Goal: Communication & Community: Answer question/provide support

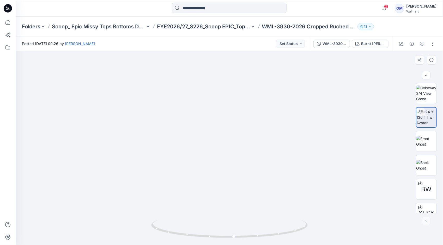
scroll to position [34, 0]
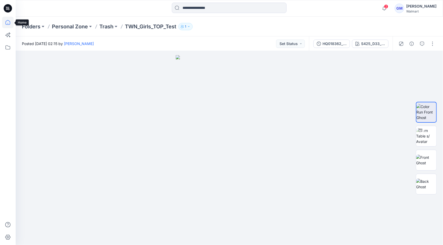
click at [7, 23] on icon at bounding box center [7, 22] width 11 height 11
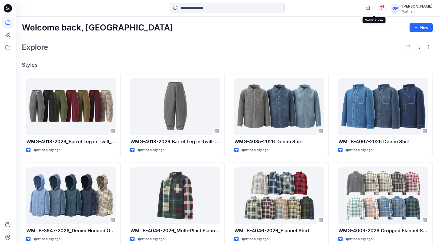
click at [375, 9] on icon "button" at bounding box center [380, 8] width 10 height 10
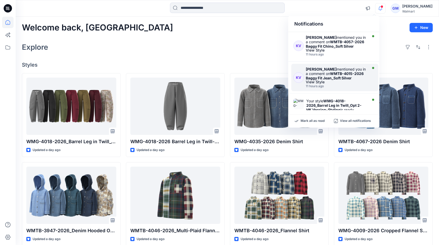
click at [330, 79] on strong "WMTB-4015-2026 Baggy Fit Jean_Soft Silver" at bounding box center [335, 75] width 58 height 9
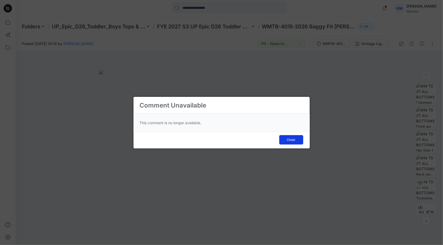
click at [289, 141] on span "Close" at bounding box center [291, 140] width 8 height 5
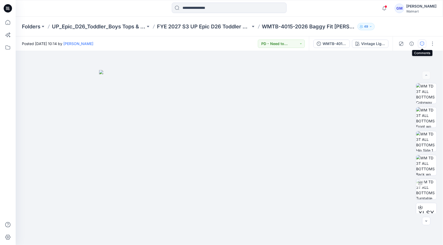
click at [424, 42] on button "button" at bounding box center [422, 44] width 8 height 8
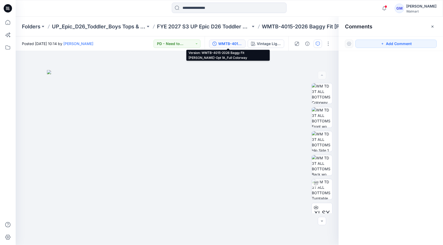
click at [242, 43] on div "WMTB-4015-2026 Baggy Fit [PERSON_NAME]-Opt 1A_Full Colorway" at bounding box center [230, 44] width 24 height 6
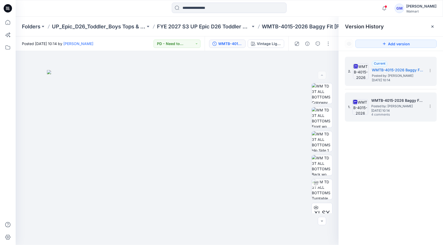
click at [370, 102] on div "1. WMTB-4015-2026 Baggy Fit Jean_Soft Silver Posted by: Gayan Mahawithanalage F…" at bounding box center [387, 107] width 78 height 25
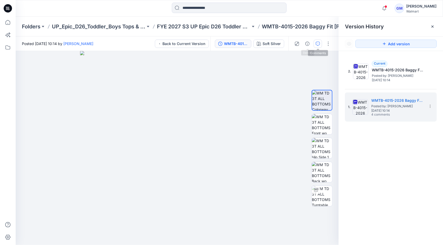
click at [315, 44] on button "button" at bounding box center [317, 44] width 8 height 8
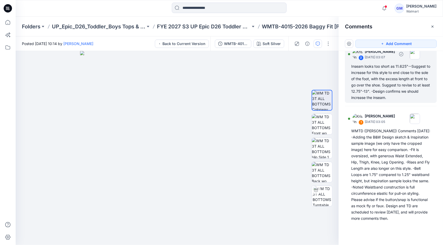
scroll to position [152, 0]
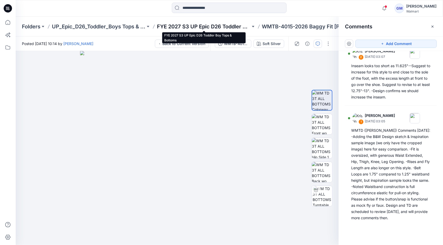
click at [224, 26] on p "FYE 2027 S3 UP Epic D26 Toddler Boy Tops & Bottoms" at bounding box center [204, 26] width 94 height 7
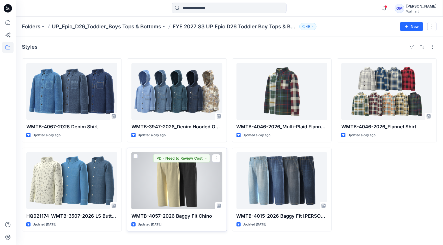
click at [190, 176] on div at bounding box center [176, 180] width 91 height 57
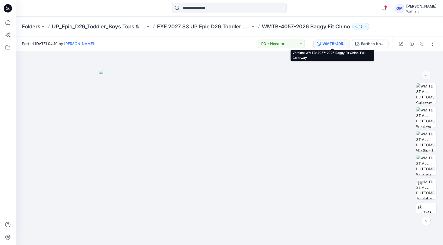
click at [328, 43] on div "WMTB-4057-2026 Baggy Fit Chino_Full Colorway" at bounding box center [334, 44] width 24 height 6
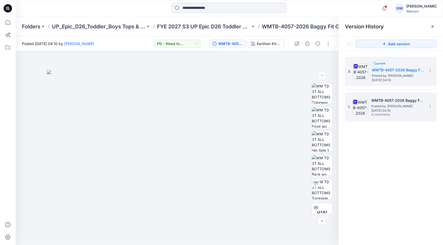
click at [390, 106] on span "Posted by: [PERSON_NAME]" at bounding box center [397, 106] width 52 height 5
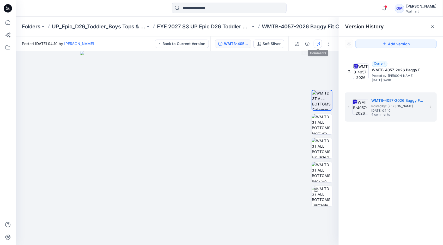
click at [318, 42] on icon "button" at bounding box center [317, 44] width 4 height 4
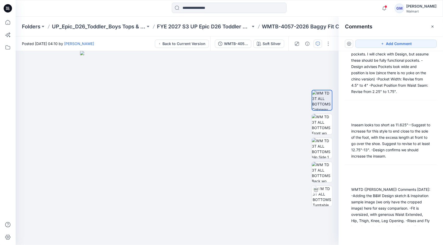
scroll to position [177, 0]
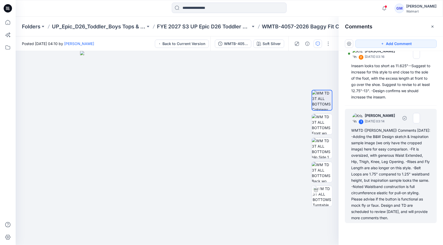
click at [383, 170] on div "WMTD (Kristin) Comments 9.24.25: -Adding the B&W Design sketch & Inspiration sa…" at bounding box center [390, 174] width 79 height 94
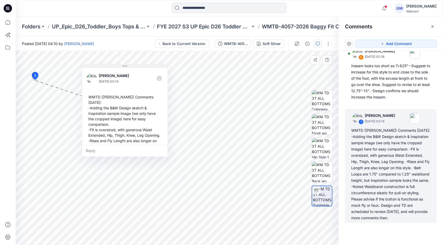
drag, startPoint x: 66, startPoint y: 85, endPoint x: 122, endPoint y: 68, distance: 58.8
click at [122, 68] on button at bounding box center [124, 66] width 85 height 3
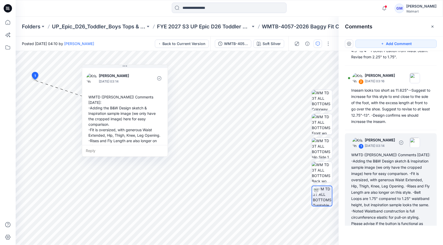
scroll to position [125, 0]
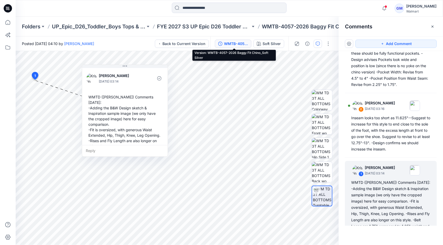
click at [246, 44] on div "WMTB-4057-2026 Baggy Fit Chino_Soft Silver" at bounding box center [236, 44] width 24 height 6
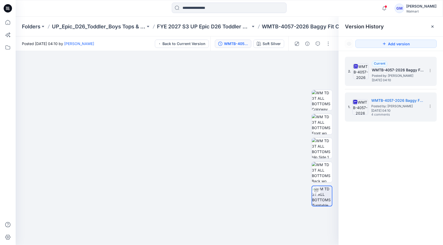
click at [416, 76] on span "Posted by: [PERSON_NAME]" at bounding box center [397, 75] width 52 height 5
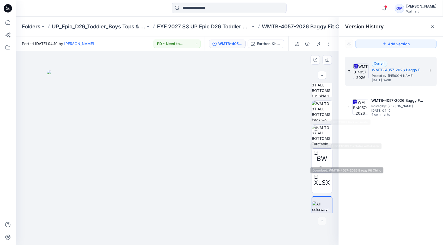
scroll to position [58, 0]
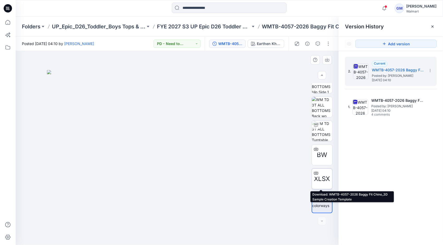
click at [315, 173] on icon at bounding box center [316, 173] width 4 height 4
click at [46, 102] on div at bounding box center [177, 148] width 323 height 194
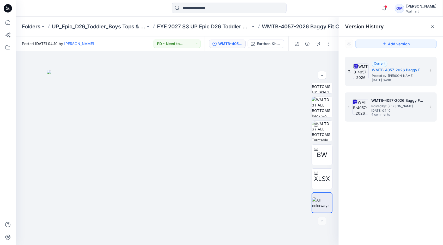
click at [384, 108] on span "Posted by: [PERSON_NAME]" at bounding box center [397, 106] width 52 height 5
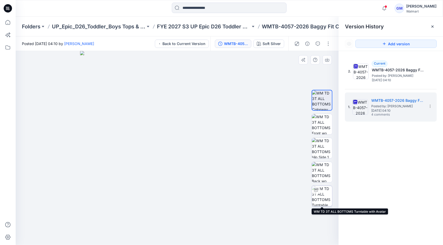
click at [322, 194] on img at bounding box center [322, 196] width 20 height 20
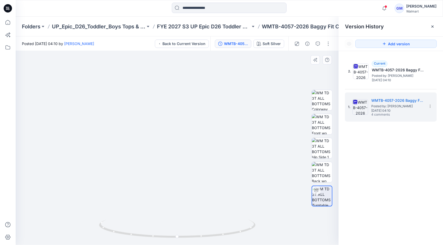
drag, startPoint x: 206, startPoint y: 193, endPoint x: 213, endPoint y: 100, distance: 93.0
click at [213, 100] on img at bounding box center [177, 108] width 274 height 274
drag, startPoint x: 195, startPoint y: 234, endPoint x: 175, endPoint y: 235, distance: 20.1
click at [175, 235] on icon at bounding box center [178, 230] width 158 height 20
click at [317, 46] on button "button" at bounding box center [317, 44] width 8 height 8
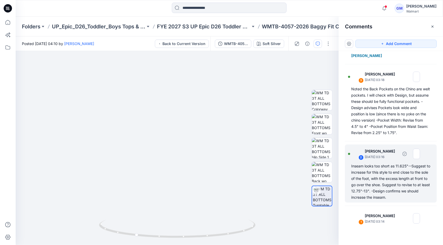
scroll to position [177, 0]
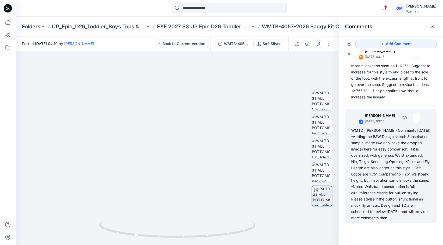
click at [381, 173] on div "WMTD (Kristin) Comments 9.24.25: -Adding the B&W Design sketch & Inspiration sa…" at bounding box center [390, 174] width 79 height 94
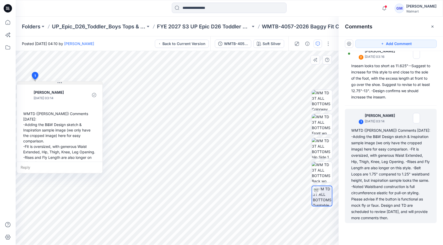
drag, startPoint x: 69, startPoint y: 84, endPoint x: 30, endPoint y: 80, distance: 39.1
click at [30, 82] on button at bounding box center [59, 83] width 85 height 3
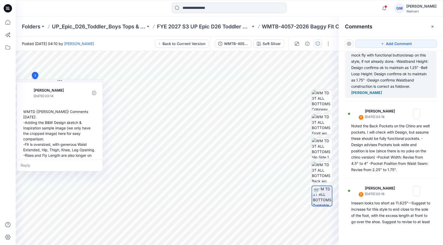
scroll to position [20, 0]
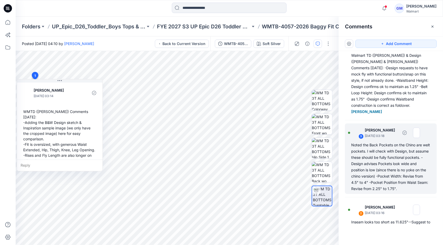
click at [410, 170] on div "Noted the Back Pockets on the Chino are welt pockets. I will check with Design,…" at bounding box center [390, 167] width 79 height 50
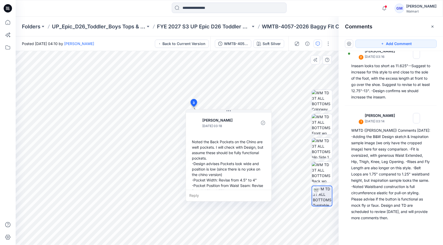
scroll to position [9, 0]
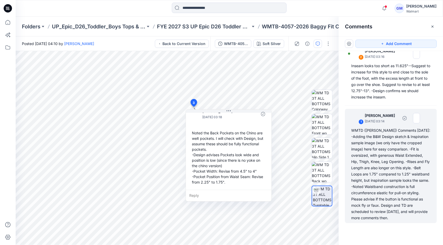
click at [391, 160] on div "WMTD ([PERSON_NAME]) Comments [DATE]: -Adding the B&W Design sketch & Inspirati…" at bounding box center [390, 174] width 79 height 94
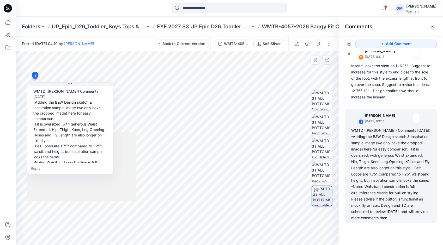
scroll to position [58, 0]
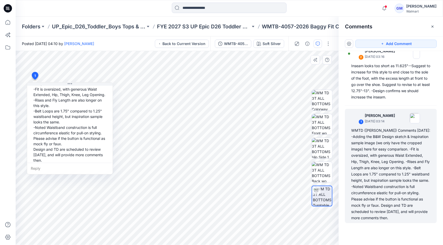
click at [40, 170] on div "Reply" at bounding box center [69, 168] width 85 height 11
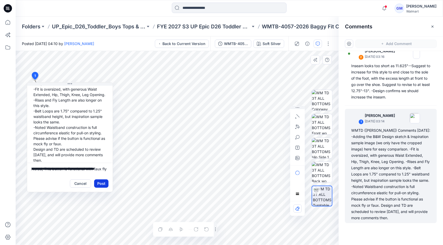
scroll to position [1, 0]
type textarea "**********"
click at [102, 182] on button "Post" at bounding box center [101, 183] width 14 height 8
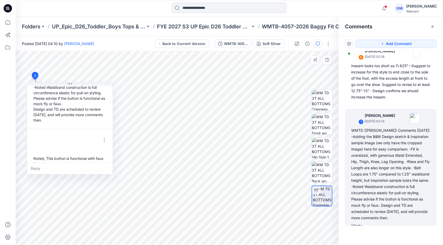
scroll to position [102, 0]
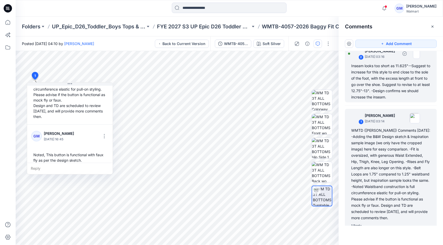
click at [386, 77] on div "Inseam looks too short as 11.625"--Suggest to increase for this style to end cl…" at bounding box center [390, 82] width 79 height 38
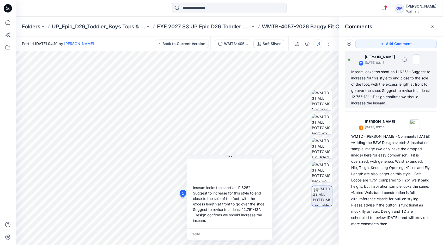
scroll to position [170, 0]
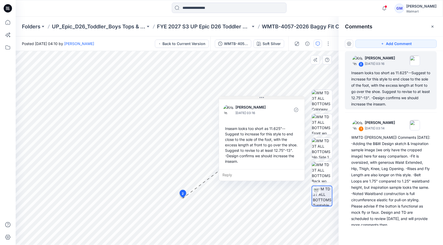
drag, startPoint x: 228, startPoint y: 157, endPoint x: 264, endPoint y: 95, distance: 71.5
click at [264, 96] on icon at bounding box center [261, 98] width 4 height 4
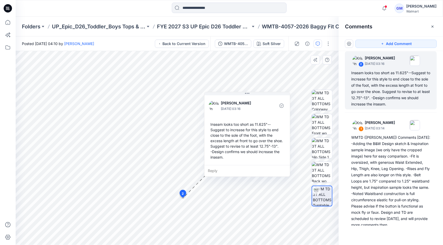
drag, startPoint x: 301, startPoint y: 142, endPoint x: 283, endPoint y: 141, distance: 17.7
click at [283, 141] on div "Inseam looks too short as 11.625"--Suggest to increase for this style to end cl…" at bounding box center [246, 141] width 77 height 42
drag, startPoint x: 282, startPoint y: 141, endPoint x: 279, endPoint y: 141, distance: 3.1
click at [279, 141] on div "Inseam looks too short as 11.625"--Suggest to increase for this style to end cl…" at bounding box center [241, 141] width 77 height 42
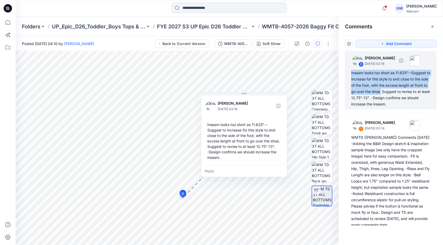
drag, startPoint x: 395, startPoint y: 91, endPoint x: 347, endPoint y: 73, distance: 50.6
click at [347, 73] on div "2 Kristin Veit September 25, 2025 03:16 Inseam looks too short as 11.625"--Sugg…" at bounding box center [391, 80] width 92 height 58
copy div "Inseam looks too short as 11.625"--Suggest to increase for this style to end cl…"
click at [217, 172] on div "Reply" at bounding box center [243, 170] width 85 height 11
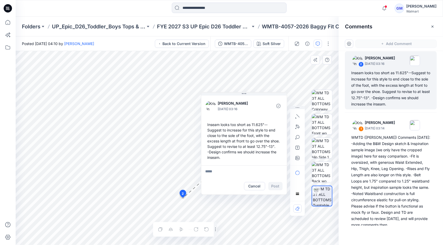
type textarea "*"
type textarea "**********"
click at [275, 184] on button "Post" at bounding box center [275, 186] width 14 height 8
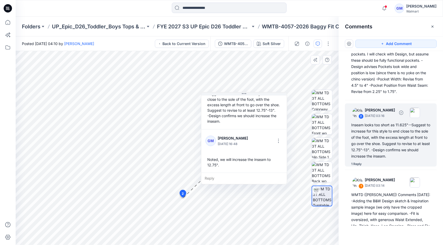
scroll to position [65, 0]
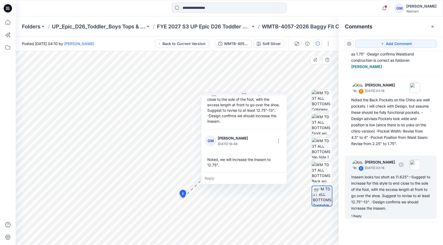
click at [388, 109] on div "Noted the Back Pockets on the Chino are welt pockets. I will check with Design,…" at bounding box center [390, 122] width 79 height 50
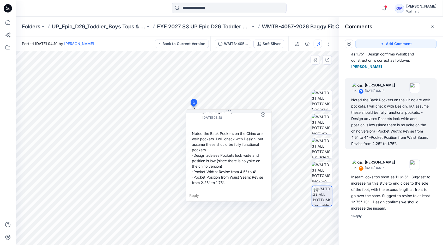
scroll to position [9, 0]
click at [207, 195] on div "Reply" at bounding box center [228, 195] width 85 height 11
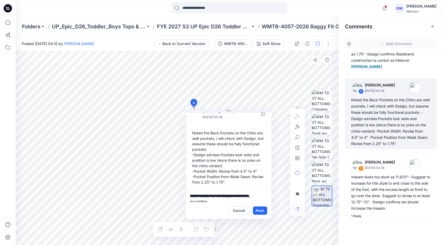
scroll to position [1, 0]
type textarea "**********"
click at [257, 210] on button "Post" at bounding box center [260, 211] width 14 height 8
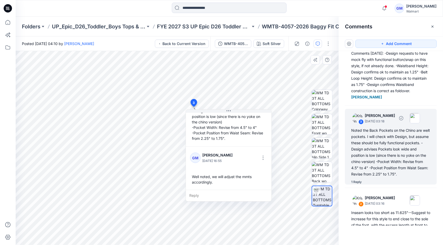
scroll to position [0, 0]
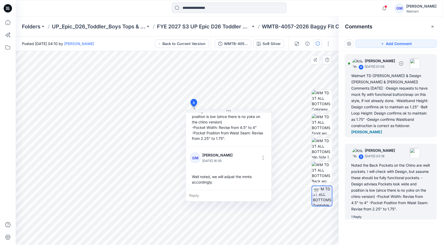
click at [371, 92] on div "Walmart TD (Kristin) & Design (Caroline & Nancy) Comments 9.25.25: -Design requ…" at bounding box center [390, 104] width 79 height 63
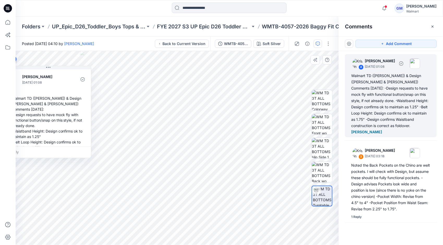
click at [405, 93] on div "Walmart TD (Kristin) & Design (Caroline & Nancy) Comments 9.25.25: -Design requ…" at bounding box center [390, 104] width 79 height 63
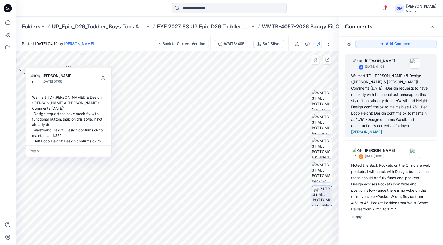
drag, startPoint x: 49, startPoint y: 66, endPoint x: 69, endPoint y: 65, distance: 20.3
click at [69, 65] on icon at bounding box center [68, 66] width 4 height 4
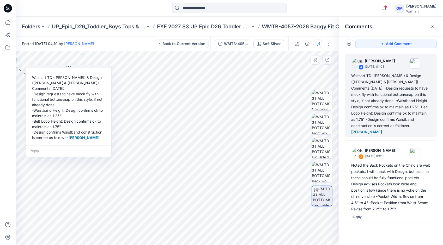
click at [48, 149] on div "Reply" at bounding box center [68, 150] width 85 height 11
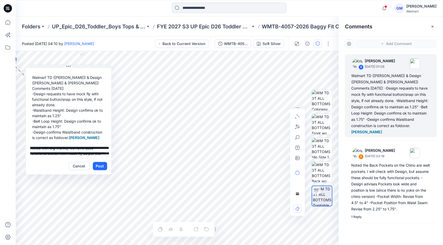
scroll to position [16, 0]
click at [98, 153] on textarea "**********" at bounding box center [68, 151] width 85 height 13
paste textarea "**********"
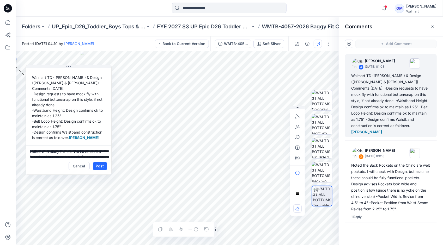
click at [70, 155] on textarea "**********" at bounding box center [68, 151] width 85 height 13
type textarea "**********"
click at [100, 166] on button "Post" at bounding box center [100, 166] width 14 height 8
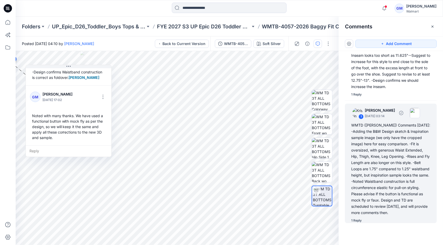
click at [390, 160] on div "WMTD ([PERSON_NAME]) Comments [DATE]: -Adding the B&W Design sketch & Inspirati…" at bounding box center [390, 169] width 79 height 94
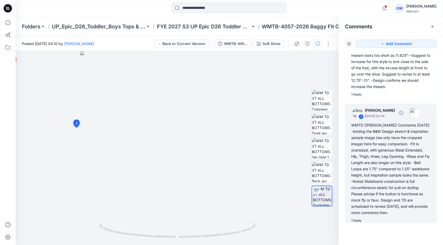
click at [401, 168] on div "WMTD ([PERSON_NAME]) Comments [DATE]: -Adding the B&W Design sketch & Inspirati…" at bounding box center [390, 169] width 79 height 94
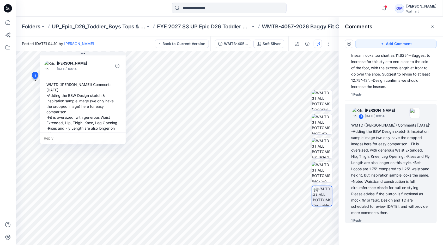
drag, startPoint x: 72, startPoint y: 84, endPoint x: 85, endPoint y: 49, distance: 37.1
click at [85, 49] on div "Posted Tuesday, September 23, 2025 04:10 by Gayan Mahawithanalage Back to Curre…" at bounding box center [229, 140] width 427 height 209
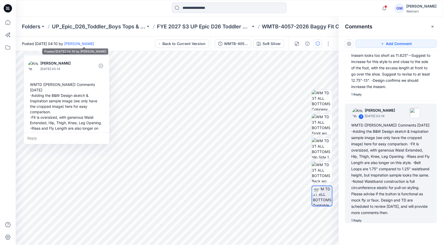
drag, startPoint x: 101, startPoint y: 85, endPoint x: 66, endPoint y: 41, distance: 55.8
click at [66, 41] on div "Posted Tuesday, September 23, 2025 04:10 by Gayan Mahawithanalage Back to Curre…" at bounding box center [229, 140] width 427 height 209
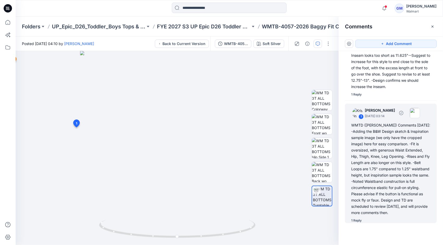
click at [362, 183] on div "WMTD ([PERSON_NAME]) Comments [DATE]: -Adding the B&W Design sketch & Inspirati…" at bounding box center [390, 169] width 79 height 94
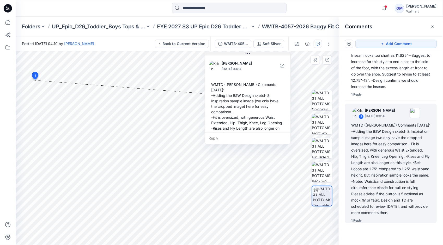
click at [248, 51] on div "5 1 Kristin Veit September 25, 2025 03:14 WMTD (Kristin) Comments 9.24.25: -Add…" at bounding box center [177, 148] width 323 height 194
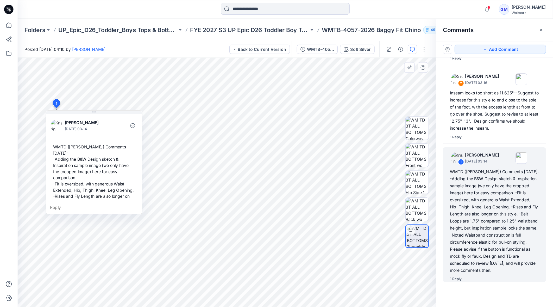
scroll to position [136, 0]
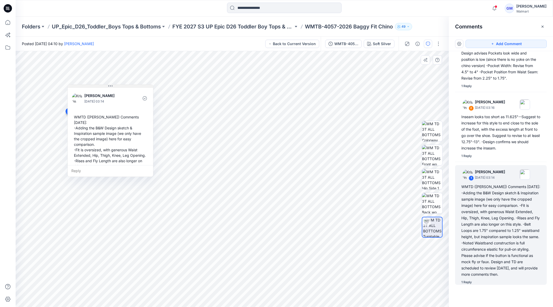
drag, startPoint x: 102, startPoint y: 119, endPoint x: 110, endPoint y: 85, distance: 34.3
click at [110, 85] on icon at bounding box center [110, 86] width 4 height 4
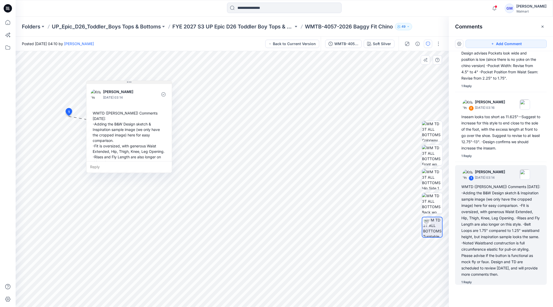
drag, startPoint x: 113, startPoint y: 86, endPoint x: 132, endPoint y: 82, distance: 19.2
click at [131, 82] on icon at bounding box center [129, 82] width 4 height 4
click at [442, 245] on div "1 Reply" at bounding box center [467, 281] width 10 height 5
click at [442, 223] on div "WMTD ([PERSON_NAME]) Comments [DATE]: -Adding the B&W Design sketch & Inspirati…" at bounding box center [501, 230] width 79 height 94
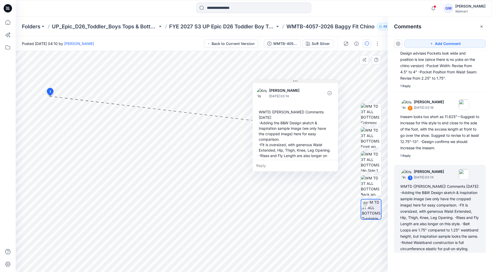
drag, startPoint x: 83, startPoint y: 98, endPoint x: 295, endPoint y: 80, distance: 212.3
click at [295, 80] on icon at bounding box center [295, 81] width 4 height 4
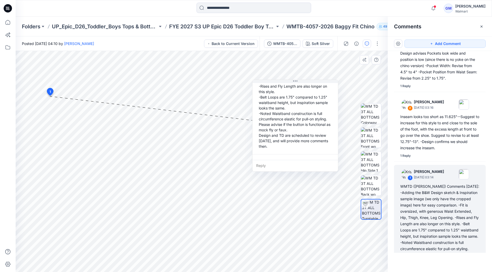
scroll to position [102, 0]
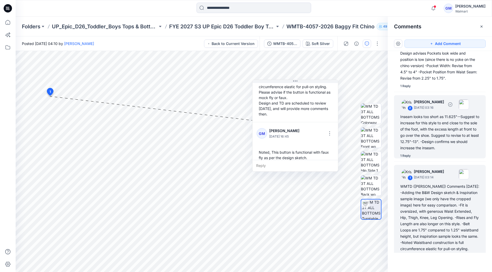
click at [433, 133] on div "Inseam looks too short as 11.625"--Suggest to increase for this style to end cl…" at bounding box center [439, 133] width 79 height 38
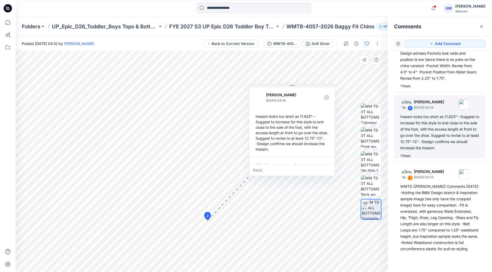
drag, startPoint x: 256, startPoint y: 181, endPoint x: 295, endPoint y: 77, distance: 110.3
click at [294, 84] on icon at bounding box center [292, 86] width 4 height 4
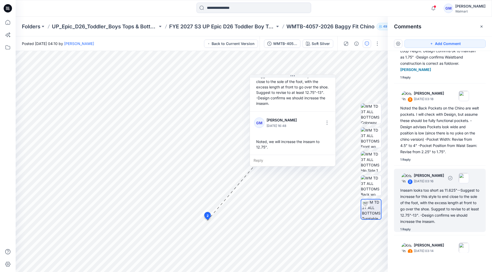
scroll to position [0, 0]
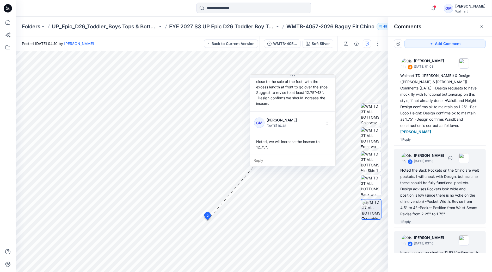
click at [439, 189] on div "Noted the Back Pockets on the Chino are welt pockets. I will check with Design,…" at bounding box center [439, 192] width 79 height 50
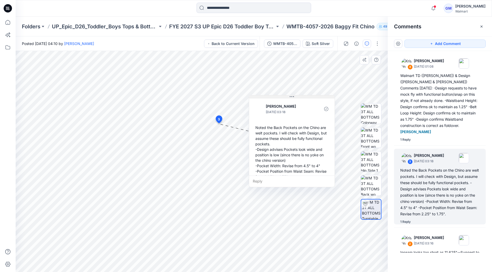
drag, startPoint x: 253, startPoint y: 129, endPoint x: 291, endPoint y: 98, distance: 48.9
click at [291, 98] on icon at bounding box center [292, 97] width 4 height 4
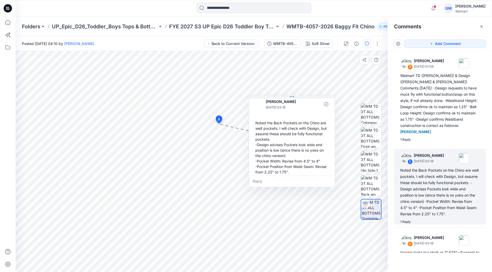
scroll to position [53, 0]
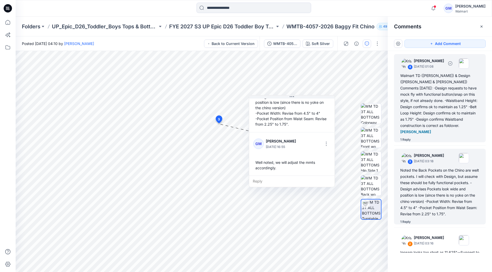
click at [441, 108] on div "Walmart TD (Kristin) & Design (Caroline & Nancy) Comments 9.25.25: -Design requ…" at bounding box center [439, 104] width 79 height 63
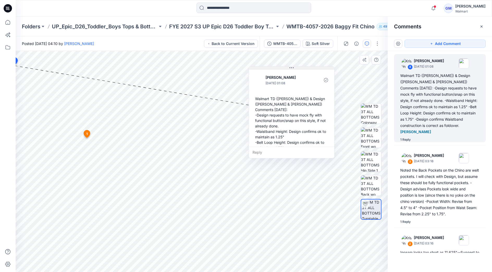
drag, startPoint x: 52, startPoint y: 70, endPoint x: 294, endPoint y: 69, distance: 242.0
click at [294, 69] on icon at bounding box center [291, 68] width 4 height 4
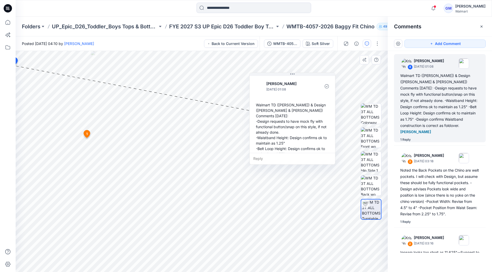
drag, startPoint x: 286, startPoint y: 148, endPoint x: 287, endPoint y: 155, distance: 6.3
click at [287, 155] on div "Reply" at bounding box center [292, 158] width 85 height 11
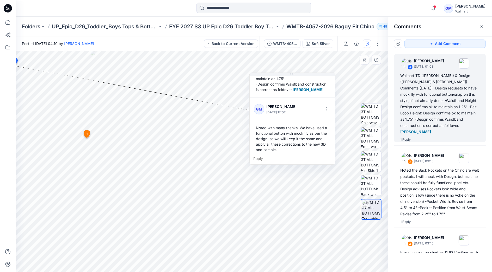
scroll to position [74, 0]
click at [224, 24] on p "FYE 2027 S3 UP Epic D26 Toddler Boy Tops & Bottoms" at bounding box center [222, 26] width 106 height 7
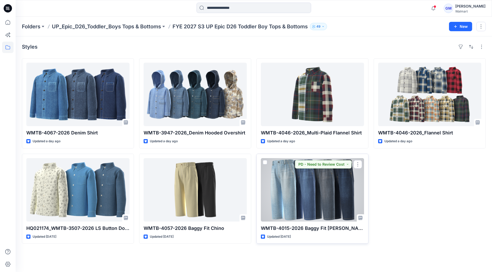
click at [295, 184] on div at bounding box center [312, 190] width 103 height 64
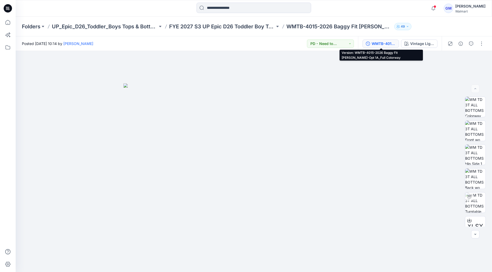
click at [386, 44] on div "WMTB-4015-2026 Baggy Fit Jean-Opt 1A_Full Colorway" at bounding box center [383, 44] width 24 height 6
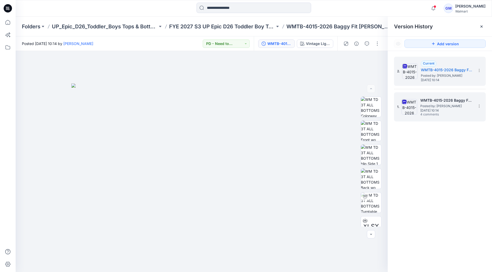
click at [436, 100] on h5 "WMTB-4015-2026 Baggy Fit Jean_Soft Silver" at bounding box center [446, 100] width 52 height 6
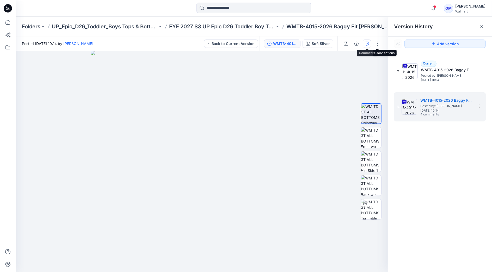
click at [367, 43] on icon "button" at bounding box center [367, 44] width 4 height 4
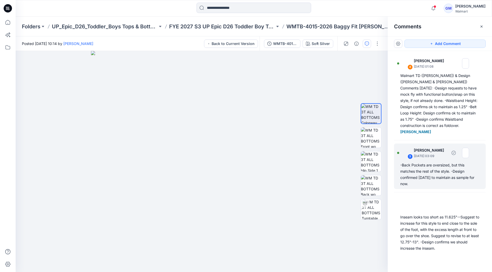
scroll to position [125, 0]
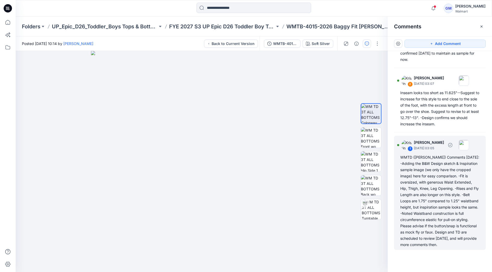
click at [442, 170] on div "WMTD (Kristin) Comments 9.24.25: -Adding the B&W Design sketch & Inspiration sa…" at bounding box center [439, 201] width 79 height 94
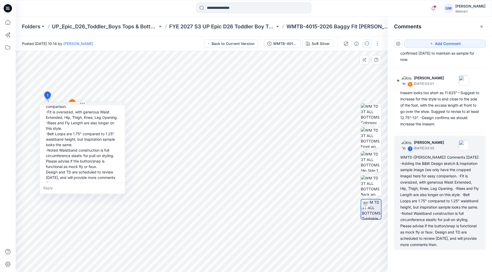
scroll to position [58, 0]
click at [64, 189] on div "Reply" at bounding box center [82, 188] width 85 height 11
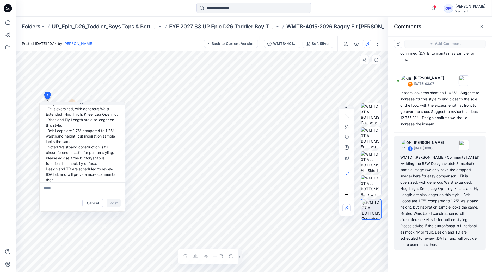
type textarea "**********"
click at [116, 202] on button "Post" at bounding box center [114, 203] width 14 height 8
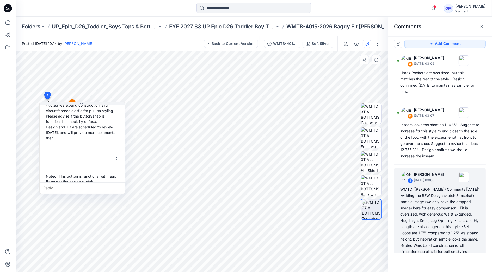
scroll to position [102, 0]
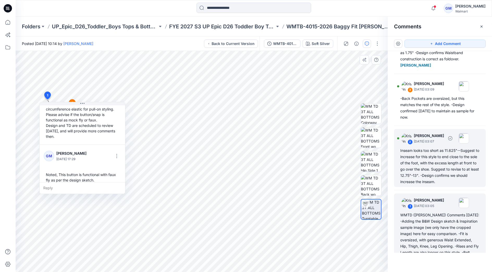
click at [442, 168] on div "Inseam looks too short as 11.625"--Suggest to increase for this style to end cl…" at bounding box center [439, 167] width 79 height 38
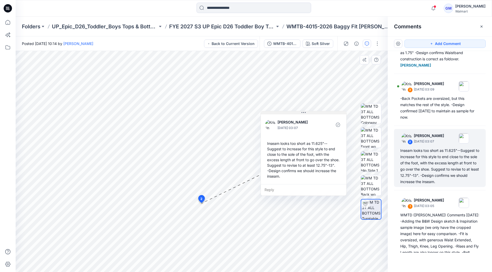
drag, startPoint x: 238, startPoint y: 208, endPoint x: 300, endPoint y: 113, distance: 113.0
click at [301, 113] on icon at bounding box center [303, 113] width 4 height 4
click at [277, 189] on div "Reply" at bounding box center [299, 189] width 85 height 11
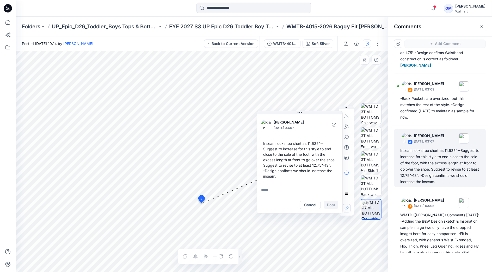
type textarea "**********"
click at [329, 205] on button "Post" at bounding box center [331, 205] width 14 height 8
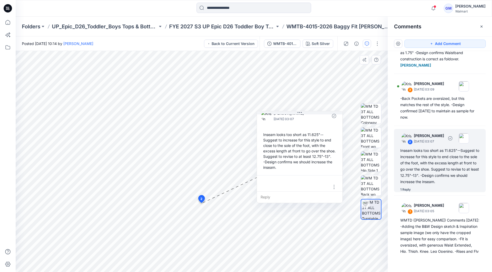
scroll to position [36, 0]
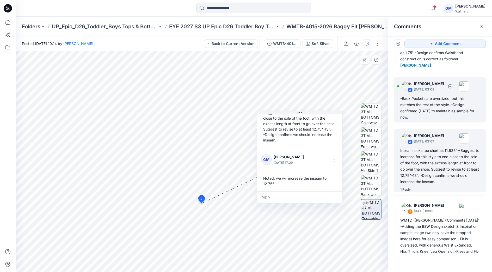
click at [431, 101] on div "-Back Pockets are oversized, but this matches the rest of the style. -Design co…" at bounding box center [439, 108] width 79 height 25
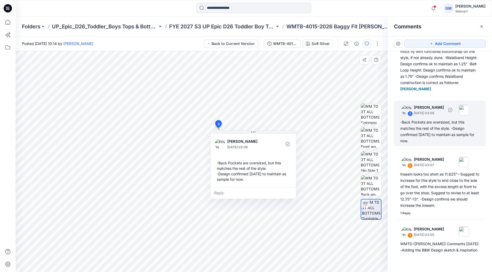
scroll to position [0, 0]
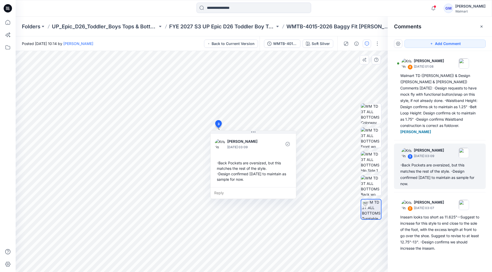
click at [232, 193] on div "Reply" at bounding box center [252, 193] width 85 height 11
type textarea "******"
click at [282, 210] on button "Post" at bounding box center [284, 208] width 14 height 8
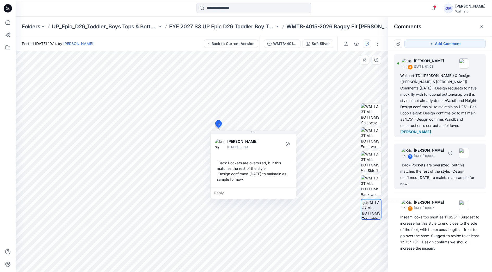
scroll to position [14, 0]
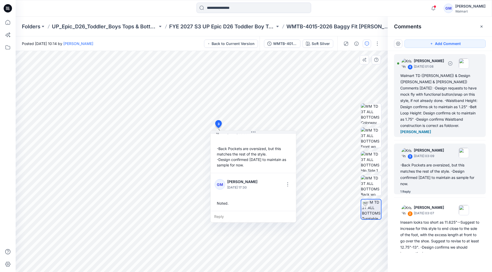
click at [411, 104] on div "Walmart TD (Kristin) & Design (Caroline & Nancy) Comments 9.25.25: -Design requ…" at bounding box center [439, 104] width 79 height 63
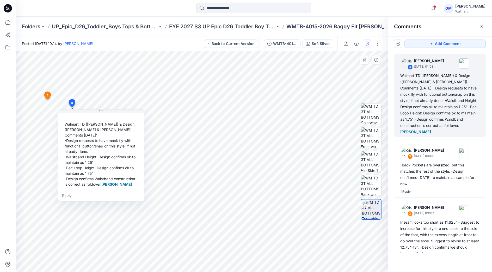
scroll to position [20, 0]
click at [78, 195] on div "Reply" at bounding box center [100, 195] width 85 height 11
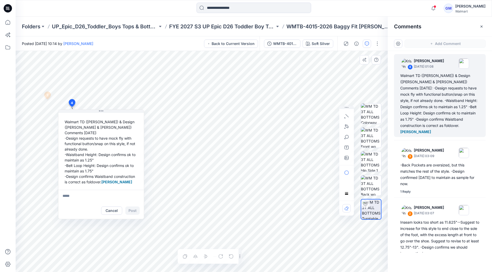
type textarea "**********"
click at [133, 208] on button "Post" at bounding box center [132, 211] width 14 height 8
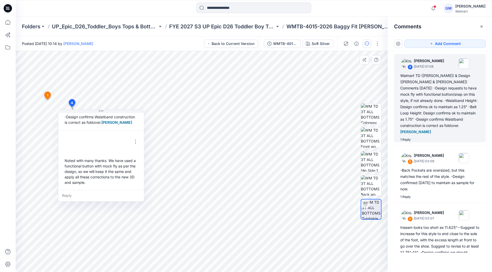
scroll to position [80, 0]
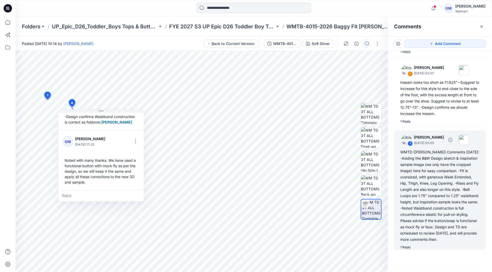
click at [442, 192] on div "WMTD (Kristin) Comments 9.24.25: -Adding the B&W Design sketch & Inspiration sa…" at bounding box center [439, 196] width 79 height 94
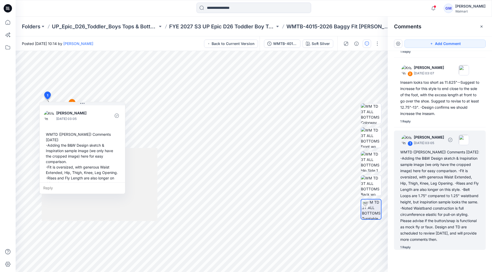
scroll to position [145, 0]
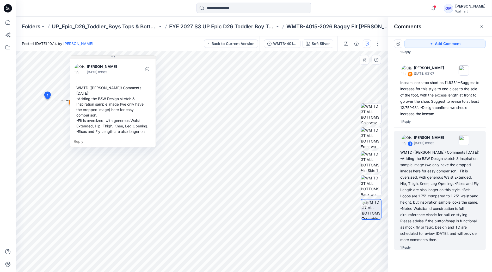
drag, startPoint x: 80, startPoint y: 104, endPoint x: 111, endPoint y: 58, distance: 55.7
click at [111, 58] on button at bounding box center [112, 57] width 85 height 3
click at [343, 11] on div at bounding box center [254, 8] width 238 height 11
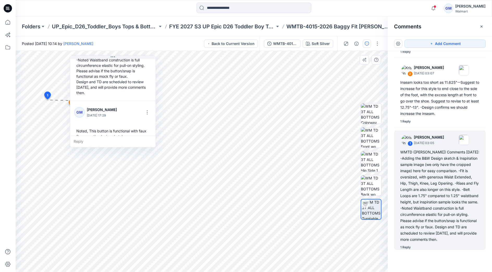
scroll to position [102, 0]
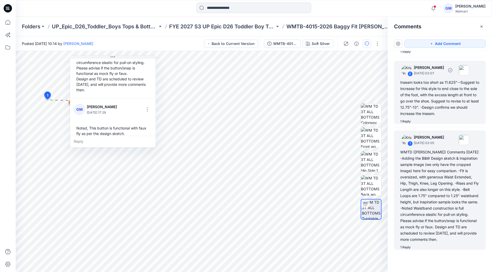
click at [423, 86] on div "Inseam looks too short as 11.625"--Suggest to increase for this style to end cl…" at bounding box center [439, 98] width 79 height 38
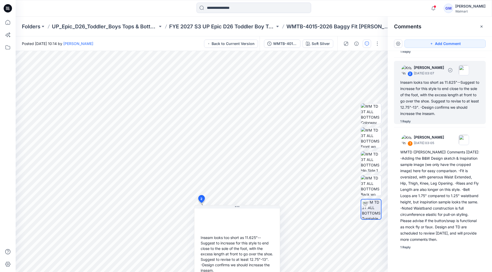
scroll to position [145, 0]
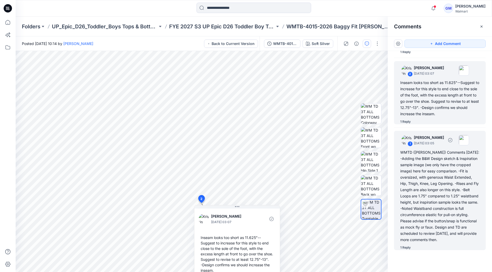
click at [419, 175] on div "WMTD (Kristin) Comments 9.24.25: -Adding the B&W Design sketch & Inspiration sa…" at bounding box center [439, 197] width 79 height 94
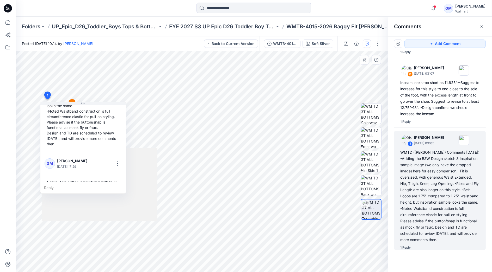
scroll to position [102, 0]
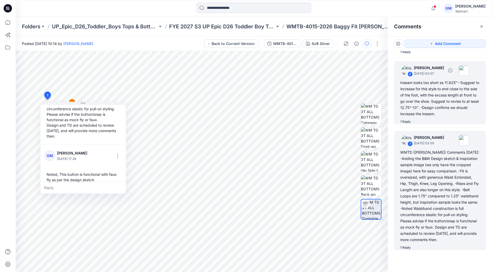
click at [441, 87] on div "Inseam looks too short as 11.625"--Suggest to increase for this style to end cl…" at bounding box center [439, 99] width 79 height 38
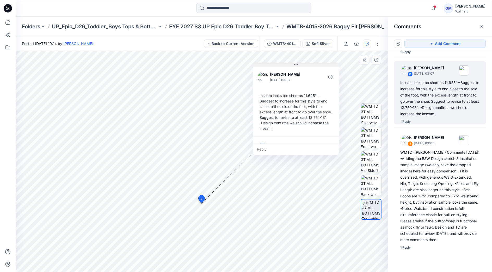
drag, startPoint x: 237, startPoint y: 206, endPoint x: 295, endPoint y: 64, distance: 153.5
click at [295, 64] on icon at bounding box center [296, 65] width 4 height 4
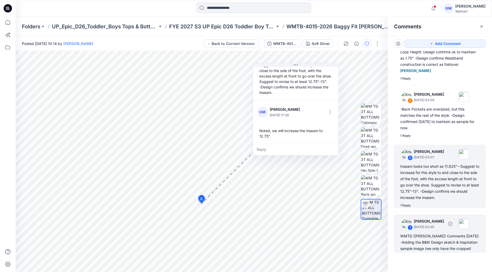
scroll to position [0, 0]
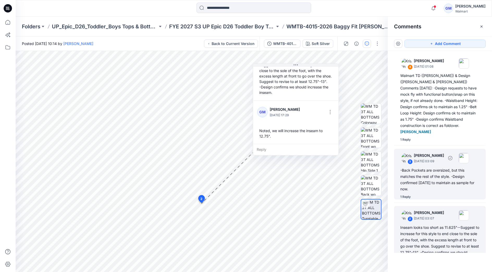
click at [431, 173] on div "-Back Pockets are oversized, but this matches the rest of the style. -Design co…" at bounding box center [439, 179] width 79 height 25
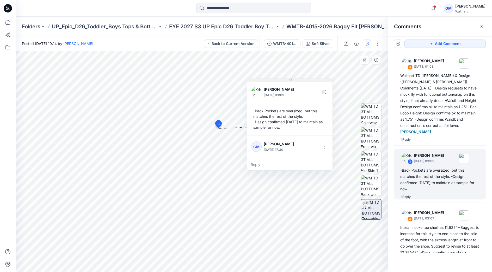
drag, startPoint x: 252, startPoint y: 133, endPoint x: 289, endPoint y: 80, distance: 63.6
click at [289, 80] on icon at bounding box center [290, 80] width 4 height 4
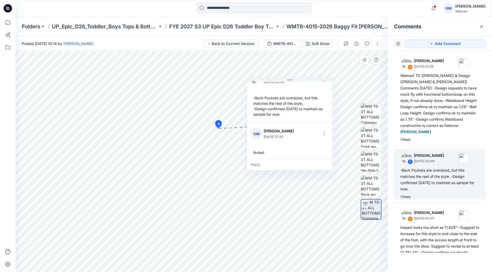
scroll to position [14, 0]
click at [368, 13] on div at bounding box center [254, 8] width 238 height 11
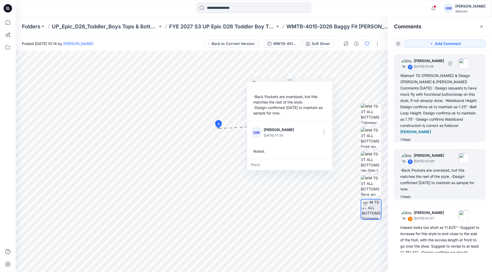
click at [433, 102] on div "Walmart TD (Kristin) & Design (Caroline & Nancy) Comments 9.25.25: -Design requ…" at bounding box center [439, 104] width 79 height 63
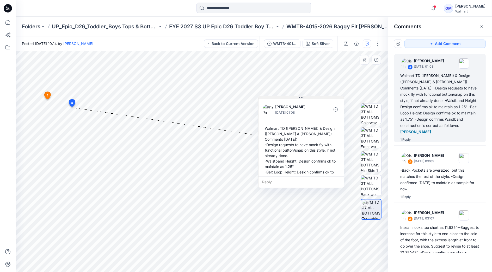
drag, startPoint x: 101, startPoint y: 111, endPoint x: 301, endPoint y: 98, distance: 200.5
click at [301, 98] on icon at bounding box center [301, 98] width 4 height 4
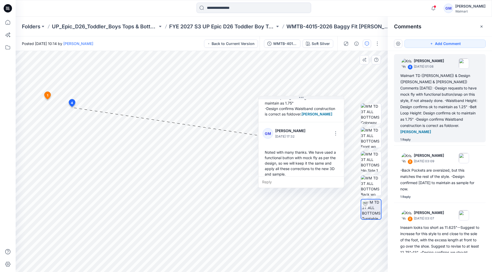
scroll to position [75, 0]
click at [246, 25] on p "FYE 2027 S3 UP Epic D26 Toddler Boy Tops & Bottoms" at bounding box center [222, 26] width 106 height 7
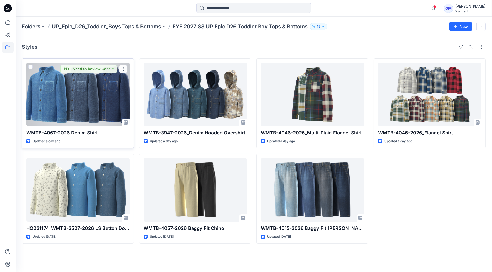
click at [95, 92] on div at bounding box center [77, 95] width 103 height 64
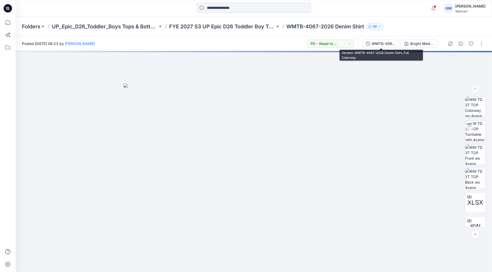
click at [387, 39] on div "WMTB-4067-2026 Denim Shirt_Full Colorway Bright Medium Wash" at bounding box center [400, 43] width 84 height 15
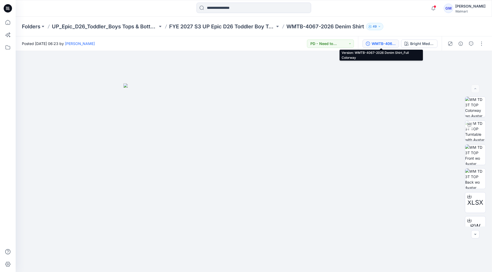
click at [384, 43] on div "WMTB-4067-2026 Denim Shirt_Full Colorway" at bounding box center [383, 44] width 24 height 6
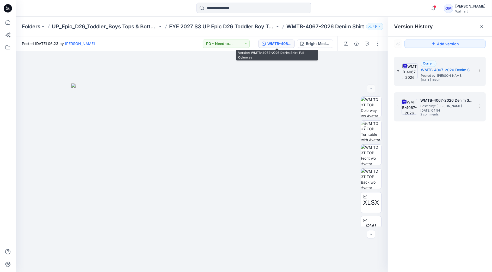
click at [428, 109] on span "Monday, September 22, 2025 04:54" at bounding box center [446, 111] width 52 height 4
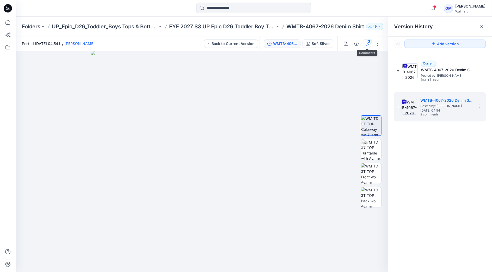
click at [365, 40] on button "2" at bounding box center [367, 44] width 8 height 8
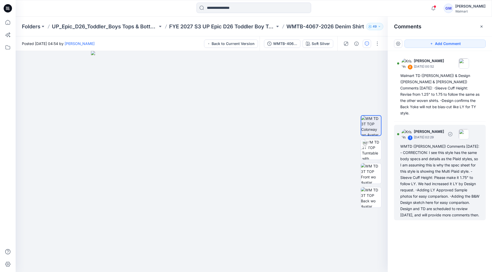
click at [442, 190] on div "WMTD (Kristin) Comments 9.24.25: - CORRECTION: I see this style has the same bo…" at bounding box center [439, 181] width 79 height 75
click at [440, 158] on div "WMTD (Kristin) Comments 9.24.25: - CORRECTION: I see this style has the same bo…" at bounding box center [439, 181] width 79 height 75
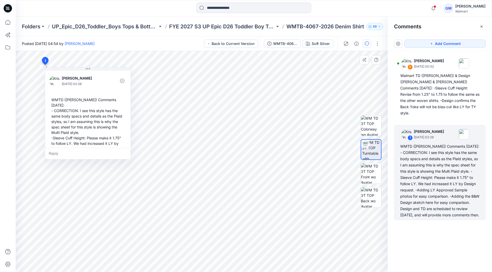
scroll to position [36, 0]
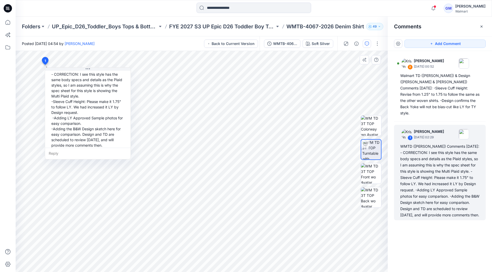
click at [66, 151] on div "Reply" at bounding box center [87, 153] width 85 height 11
type textarea "******"
click at [117, 167] on button "Post" at bounding box center [119, 169] width 14 height 8
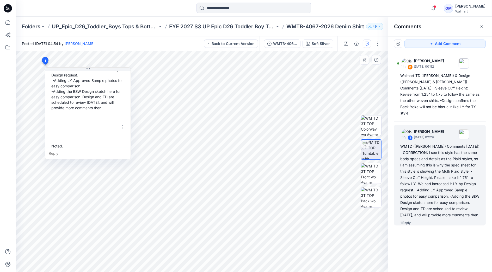
scroll to position [74, 0]
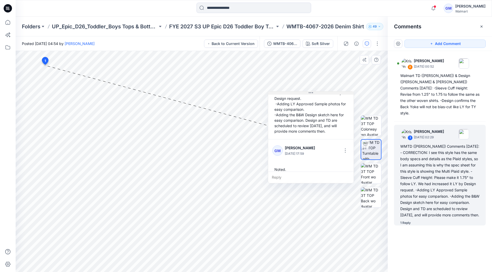
drag, startPoint x: 86, startPoint y: 69, endPoint x: 309, endPoint y: 93, distance: 224.3
click at [309, 93] on icon at bounding box center [311, 93] width 4 height 4
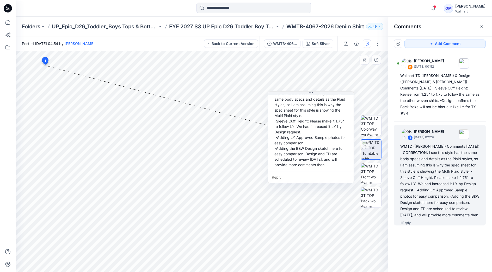
scroll to position [0, 0]
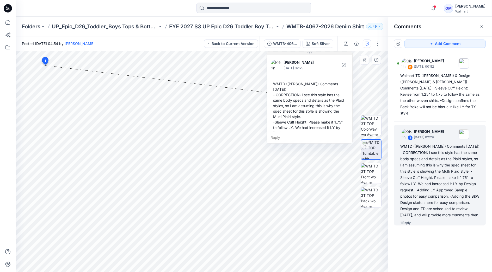
drag, startPoint x: 312, startPoint y: 94, endPoint x: 311, endPoint y: 54, distance: 39.9
click at [311, 54] on icon at bounding box center [309, 53] width 4 height 4
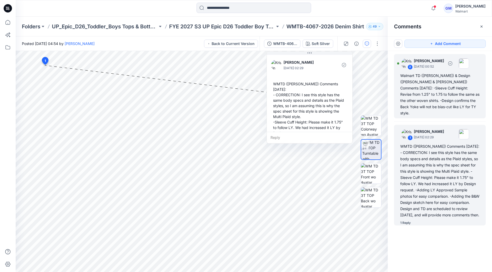
click at [439, 86] on div "Walmart TD (Kristin) & Design (Caroline & Nancy) Comments 9.25.25: -Sleeve Cuff…" at bounding box center [439, 95] width 79 height 44
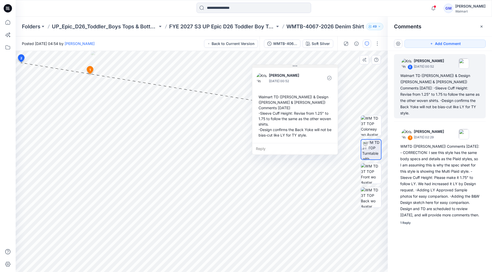
drag, startPoint x: 55, startPoint y: 66, endPoint x: 294, endPoint y: 65, distance: 238.9
click at [294, 65] on icon at bounding box center [295, 66] width 4 height 4
click at [271, 143] on div "Reply" at bounding box center [294, 148] width 85 height 11
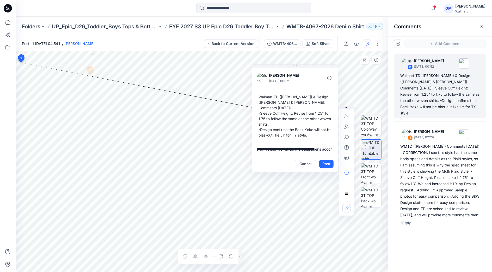
scroll to position [1, 0]
click at [275, 143] on textarea "**********" at bounding box center [294, 149] width 85 height 13
click at [279, 147] on textarea "**********" at bounding box center [294, 149] width 85 height 13
drag, startPoint x: 268, startPoint y: 145, endPoint x: 263, endPoint y: 148, distance: 6.2
type textarea "**********"
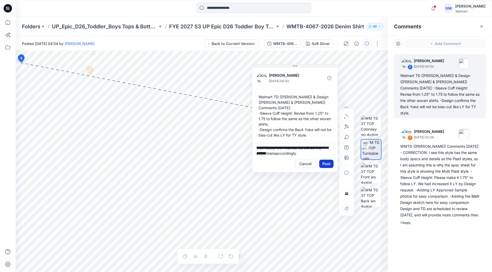
click at [326, 160] on button "Post" at bounding box center [326, 164] width 14 height 8
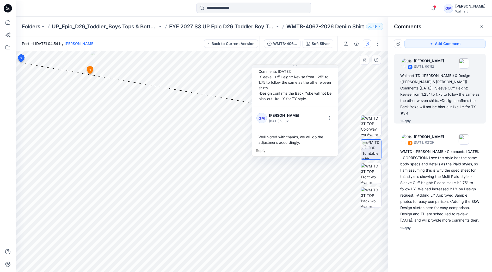
scroll to position [0, 0]
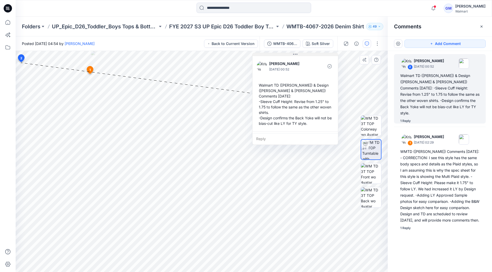
drag, startPoint x: 297, startPoint y: 66, endPoint x: 297, endPoint y: 55, distance: 11.7
click at [297, 55] on icon at bounding box center [295, 54] width 4 height 4
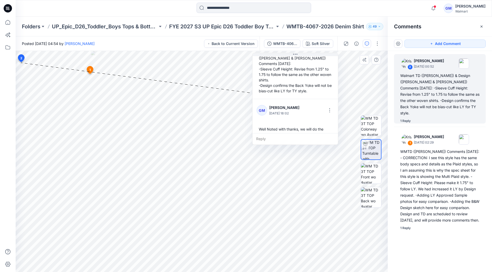
scroll to position [36, 0]
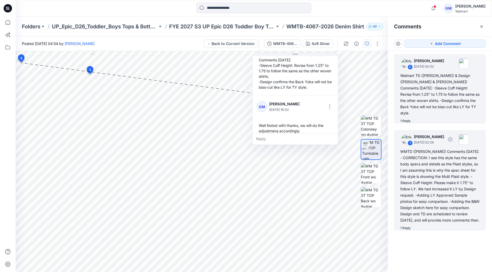
click at [442, 152] on div "WMTD (Kristin) Comments 9.24.25: - CORRECTION: I see this style has the same bo…" at bounding box center [439, 186] width 79 height 75
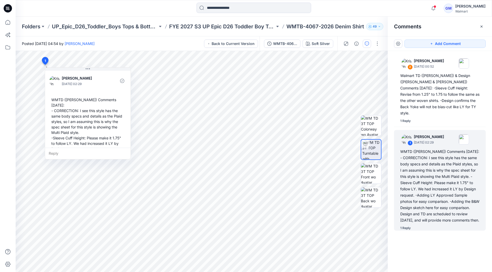
click at [306, 25] on p "WMTB-4067-2026 Denim Shirt" at bounding box center [325, 26] width 78 height 7
click at [287, 43] on div "WMTB-4067-2026 Denim Shirt_Soft Silver" at bounding box center [285, 44] width 24 height 6
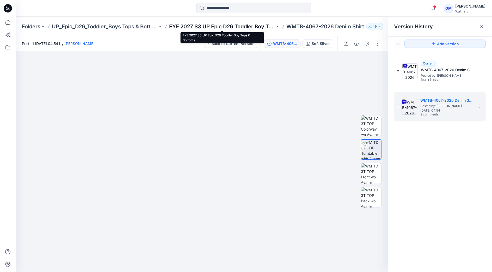
click at [256, 27] on p "FYE 2027 S3 UP Epic D26 Toddler Boy Tops & Bottoms" at bounding box center [222, 26] width 106 height 7
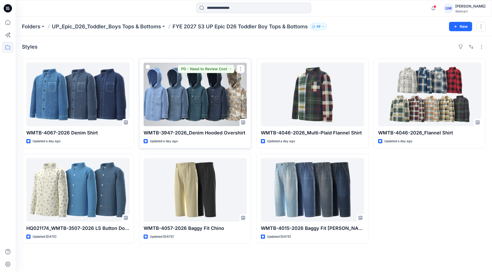
click at [213, 94] on div at bounding box center [195, 95] width 103 height 64
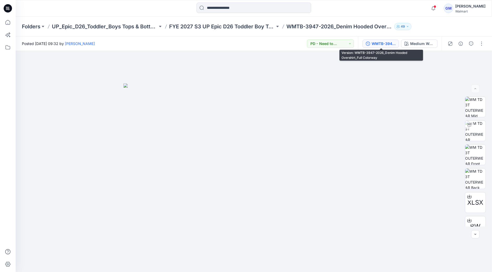
click at [382, 41] on div "WMTB-3947-2026_Denim Hooded Overshirt_Full Colorway" at bounding box center [383, 44] width 24 height 6
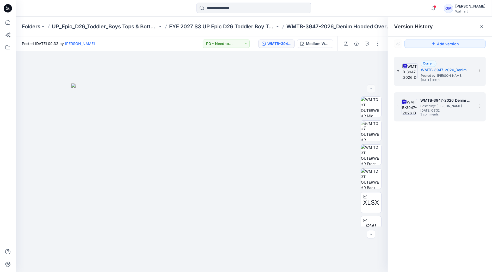
click at [431, 106] on span "Posted by: [PERSON_NAME]" at bounding box center [446, 106] width 52 height 5
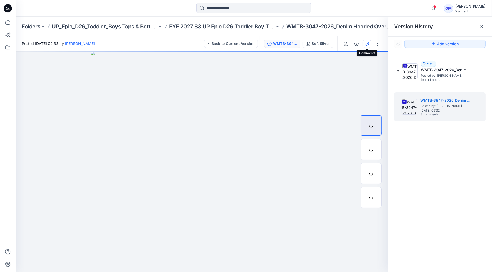
click at [365, 42] on icon "button" at bounding box center [367, 44] width 4 height 4
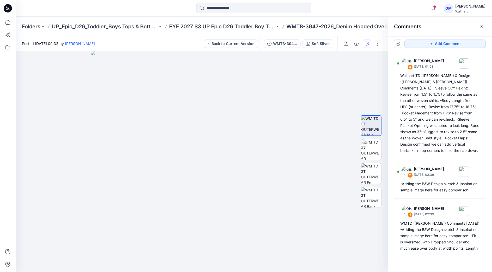
scroll to position [97, 0]
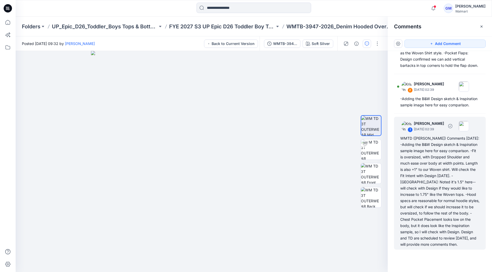
click at [439, 153] on div "WMTD (Kristin) Comments 9.24.25: -Adding the B&W Design sketch & Inspiration sa…" at bounding box center [439, 191] width 79 height 113
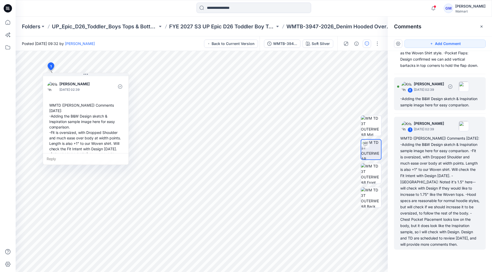
click at [433, 96] on div "-Adding the B&W Design sketch & Inspiration sample image here for easy comparis…" at bounding box center [439, 102] width 79 height 13
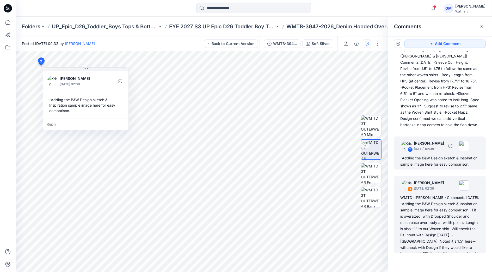
scroll to position [0, 0]
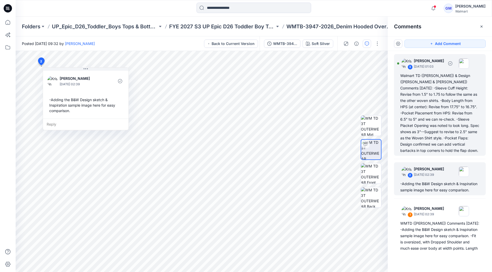
click at [430, 107] on div "Walmart TD (Kristin) & Design (Caroline & Nancy) Comments 9.25.25: -Sleeve Cuff…" at bounding box center [439, 113] width 79 height 81
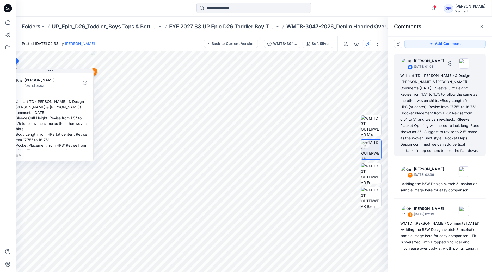
scroll to position [97, 0]
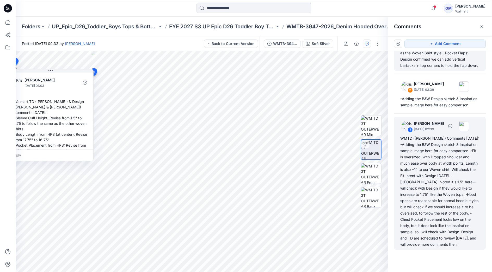
click at [436, 167] on div "WMTD (Kristin) Comments 9.24.25: -Adding the B&W Design sketch & Inspiration sa…" at bounding box center [439, 191] width 79 height 113
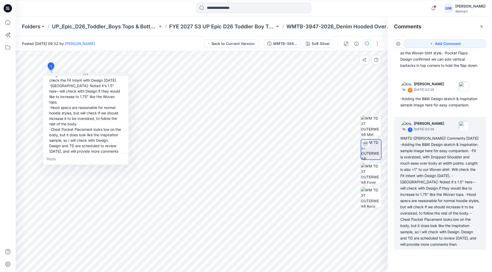
scroll to position [69, 0]
click at [63, 157] on div "Reply" at bounding box center [85, 158] width 85 height 11
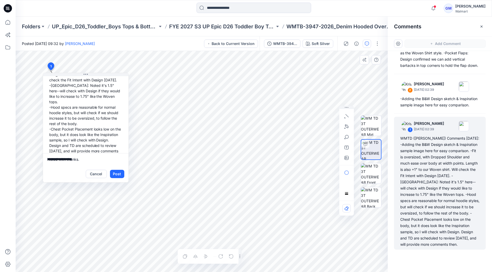
scroll to position [1, 0]
type textarea "**********"
click at [120, 174] on button "Post" at bounding box center [117, 174] width 14 height 8
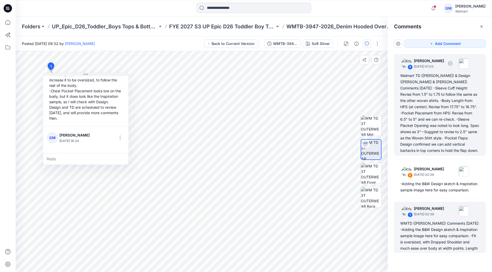
click at [442, 116] on div "Walmart TD (Kristin) & Design (Caroline & Nancy) Comments 9.25.25: -Sleeve Cuff…" at bounding box center [439, 113] width 79 height 81
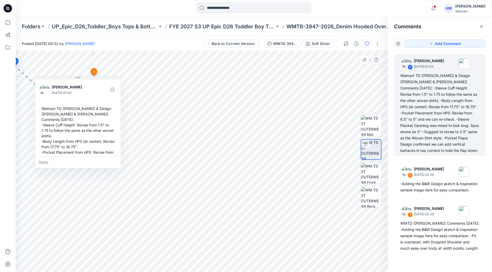
drag, startPoint x: 49, startPoint y: 72, endPoint x: 105, endPoint y: 83, distance: 57.2
click at [105, 80] on button at bounding box center [77, 78] width 85 height 3
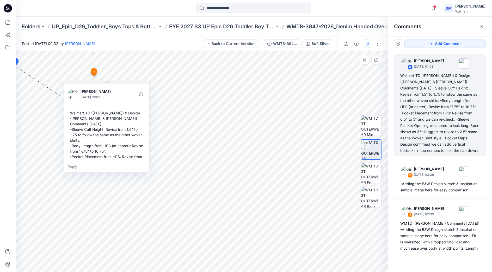
click at [77, 167] on div "Reply" at bounding box center [106, 166] width 85 height 11
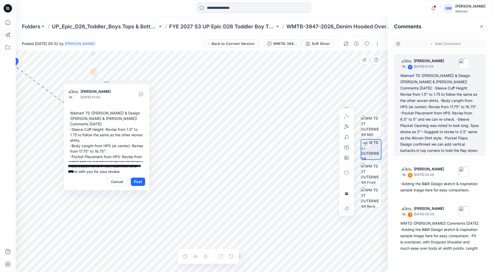
scroll to position [12, 0]
click at [80, 171] on textarea "**********" at bounding box center [106, 167] width 85 height 13
click at [135, 166] on textarea "**********" at bounding box center [106, 167] width 85 height 13
type textarea "**********"
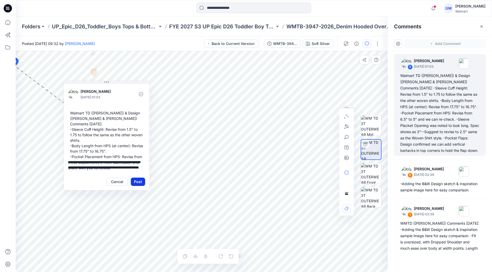
click at [136, 181] on button "Post" at bounding box center [138, 182] width 14 height 8
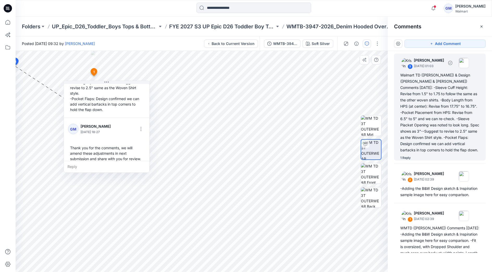
scroll to position [0, 0]
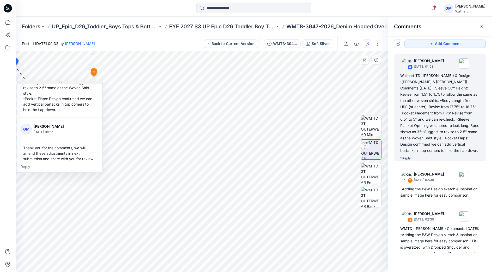
drag, startPoint x: 106, startPoint y: 83, endPoint x: 59, endPoint y: 83, distance: 46.9
click at [59, 83] on icon at bounding box center [60, 82] width 4 height 4
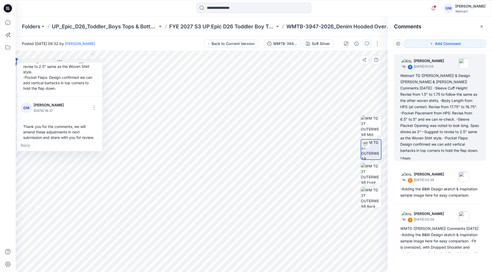
drag, startPoint x: 59, startPoint y: 83, endPoint x: 53, endPoint y: 61, distance: 22.4
click at [53, 61] on button at bounding box center [59, 61] width 85 height 3
click at [252, 27] on p "FYE 2027 S3 UP Epic D26 Toddler Boy Tops & Bottoms" at bounding box center [222, 26] width 106 height 7
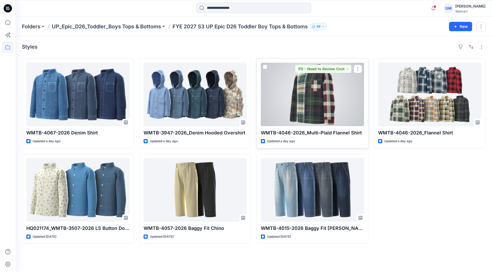
click at [331, 115] on div at bounding box center [312, 95] width 103 height 64
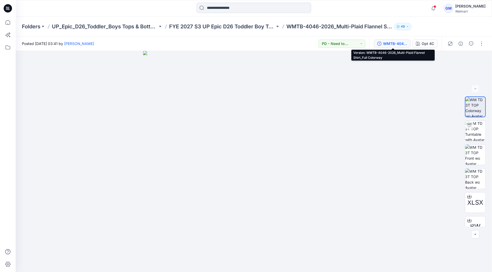
click at [390, 43] on div "WMTB-4046-2026_Multi-Plaid Flannel Shirt_Full Colorway" at bounding box center [395, 44] width 24 height 6
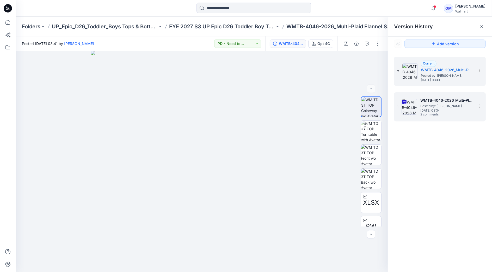
click at [442, 111] on span "Monday, September 22, 2025 03:34" at bounding box center [446, 111] width 52 height 4
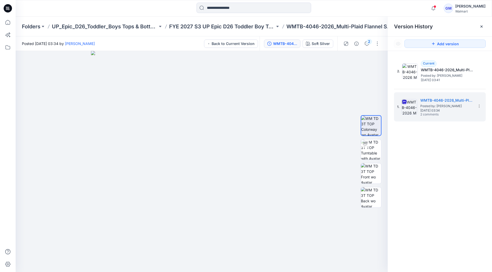
click at [366, 39] on div "2" at bounding box center [361, 43] width 48 height 15
click at [367, 42] on div "2" at bounding box center [369, 41] width 5 height 5
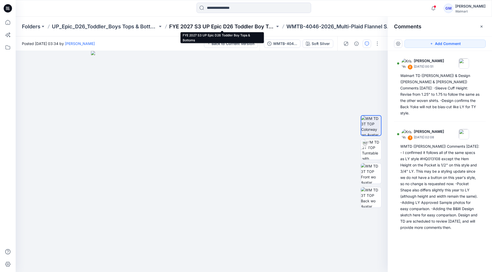
click at [239, 23] on p "FYE 2027 S3 UP Epic D26 Toddler Boy Tops & Bottoms" at bounding box center [222, 26] width 106 height 7
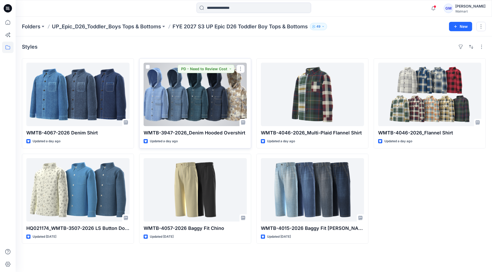
click at [202, 92] on div at bounding box center [195, 95] width 103 height 64
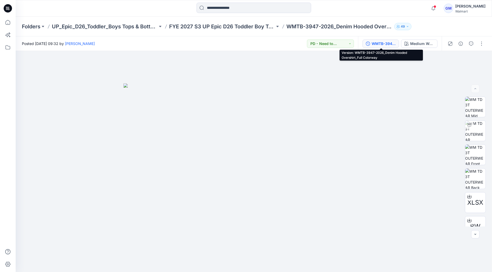
click at [386, 47] on button "WMTB-3947-2026_Denim Hooded Overshirt_Full Colorway" at bounding box center [380, 44] width 36 height 8
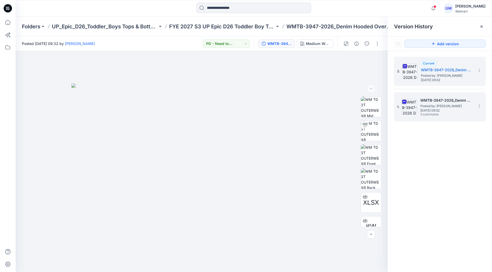
click at [432, 102] on h5 "WMTB-3947-2026_Denim Hooded Overshirt_Soft Silver" at bounding box center [446, 100] width 52 height 6
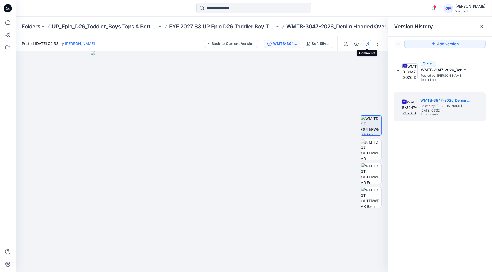
click at [370, 42] on button "button" at bounding box center [367, 44] width 8 height 8
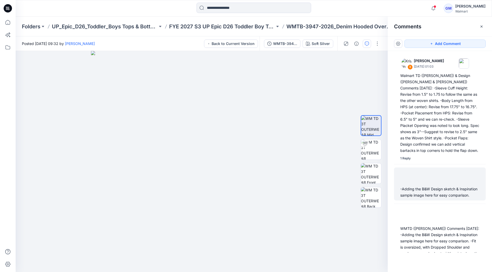
click at [435, 188] on div "-Adding the B&W Design sketch & Inspiration sample image here for easy comparis…" at bounding box center [439, 192] width 79 height 13
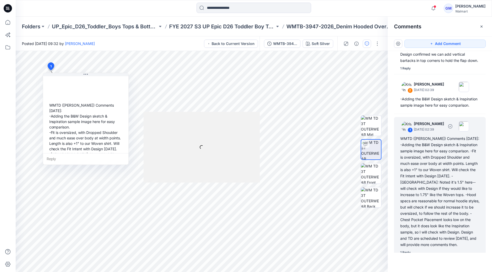
scroll to position [105, 0]
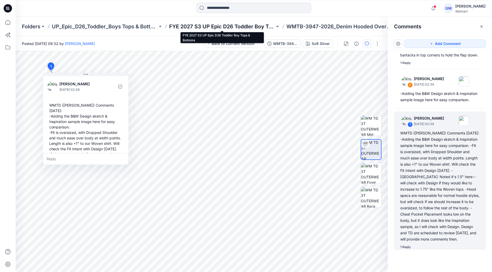
click at [253, 26] on p "FYE 2027 S3 UP Epic D26 Toddler Boy Tops & Bottoms" at bounding box center [222, 26] width 106 height 7
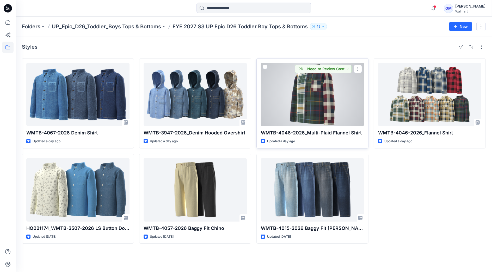
click at [331, 96] on div at bounding box center [312, 95] width 103 height 64
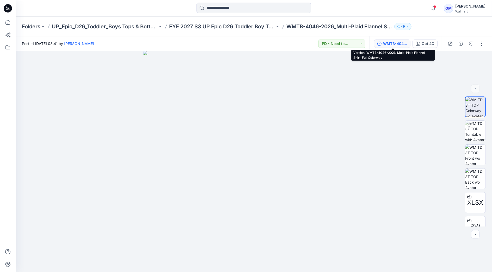
click at [393, 42] on div "WMTB-4046-2026_Multi-Plaid Flannel Shirt_Full Colorway" at bounding box center [395, 44] width 24 height 6
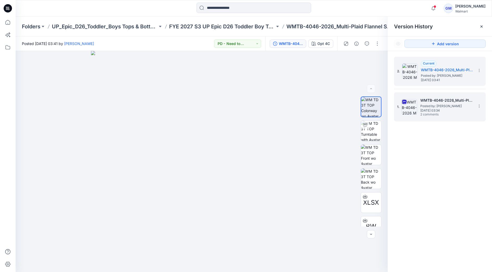
click at [438, 106] on span "Posted by: [PERSON_NAME]" at bounding box center [446, 106] width 52 height 5
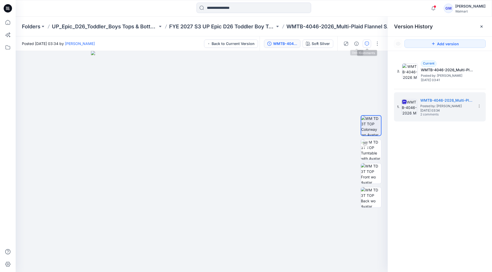
click at [367, 43] on icon "button" at bounding box center [367, 44] width 4 height 4
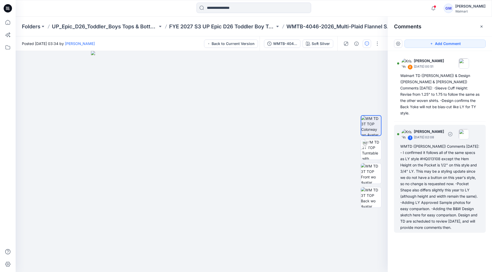
click at [418, 171] on div "WMTD (Kristin) Comments 9.24.25: - I confirmed it follows all of the same specs…" at bounding box center [439, 188] width 79 height 88
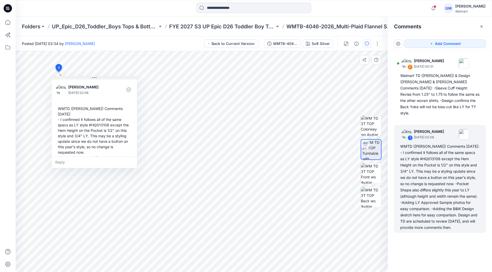
drag, startPoint x: 102, startPoint y: 76, endPoint x: 95, endPoint y: 78, distance: 7.3
click at [95, 78] on icon at bounding box center [94, 77] width 4 height 1
click at [414, 181] on div "WMTD (Kristin) Comments 9.24.25: - I confirmed it follows all of the same specs…" at bounding box center [439, 188] width 79 height 88
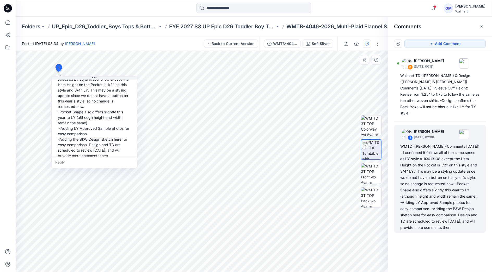
scroll to position [47, 0]
click at [69, 162] on div "Reply" at bounding box center [94, 162] width 85 height 11
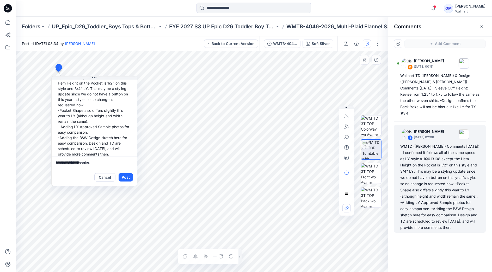
scroll to position [0, 0]
type textarea "**********"
click at [126, 178] on button "Post" at bounding box center [126, 177] width 14 height 8
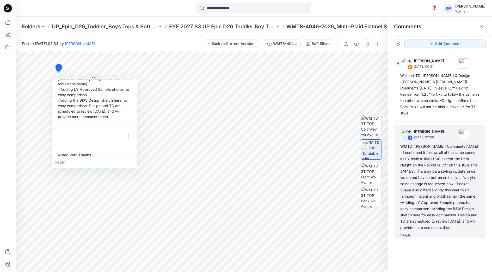
scroll to position [85, 0]
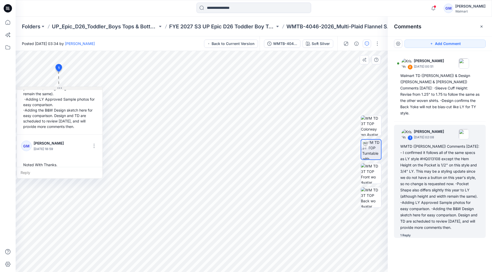
drag, startPoint x: 95, startPoint y: 77, endPoint x: 39, endPoint y: 88, distance: 56.5
click at [39, 88] on button at bounding box center [59, 88] width 85 height 3
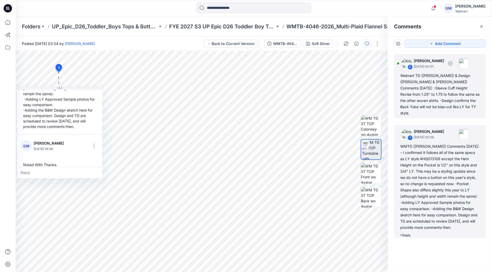
click at [442, 97] on div "Walmart TD (Kristin) & Design (Caroline & Nancy) Comments 9.25.25: -Sleeve Cuff…" at bounding box center [439, 95] width 79 height 44
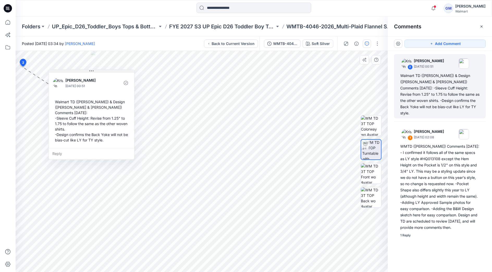
drag, startPoint x: 57, startPoint y: 72, endPoint x: 91, endPoint y: 72, distance: 34.1
click at [91, 72] on icon at bounding box center [91, 71] width 4 height 4
click at [67, 148] on div "Reply" at bounding box center [91, 153] width 85 height 11
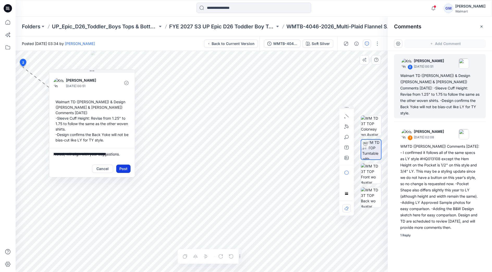
type textarea "**********"
click at [124, 165] on button "Post" at bounding box center [123, 169] width 14 height 8
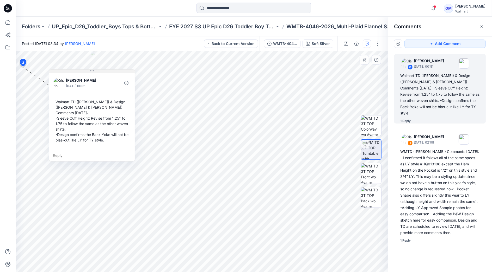
scroll to position [31, 0]
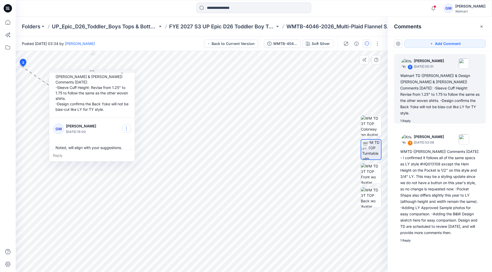
click at [126, 125] on button "button" at bounding box center [126, 129] width 8 height 8
click at [131, 134] on p "Edit comment" at bounding box center [127, 135] width 23 height 5
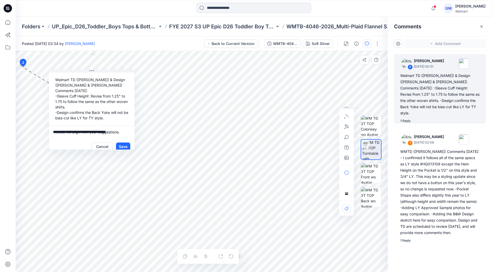
click at [71, 126] on textarea "**********" at bounding box center [91, 132] width 85 height 13
click at [74, 128] on textarea "**********" at bounding box center [91, 132] width 85 height 13
type textarea "**********"
click at [125, 143] on button "Save" at bounding box center [123, 147] width 14 height 8
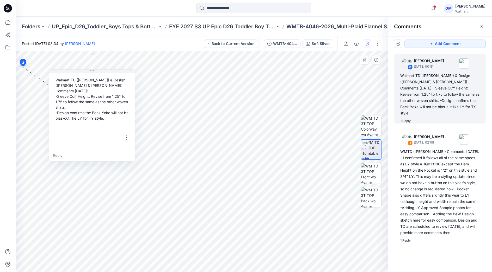
scroll to position [31, 0]
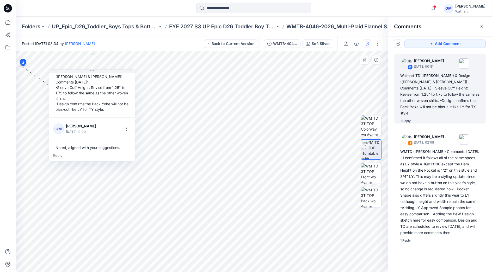
click at [365, 10] on div at bounding box center [254, 8] width 238 height 11
click at [359, 8] on div at bounding box center [254, 8] width 238 height 11
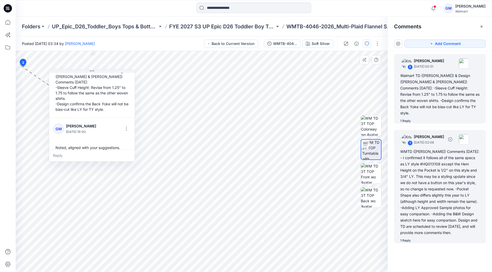
click at [437, 161] on div "WMTD (Kristin) Comments 9.24.25: - I confirmed it follows all of the same specs…" at bounding box center [439, 193] width 79 height 88
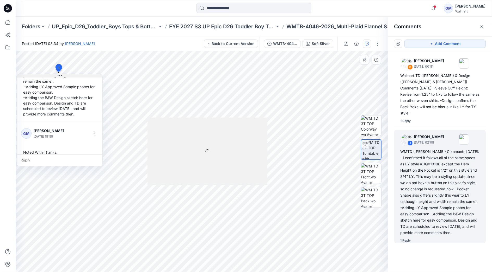
drag, startPoint x: 103, startPoint y: 76, endPoint x: 37, endPoint y: 75, distance: 66.4
click at [37, 75] on button at bounding box center [59, 75] width 85 height 3
click at [255, 24] on p "FYE 2027 S3 UP Epic D26 Toddler Boy Tops & Bottoms" at bounding box center [222, 26] width 106 height 7
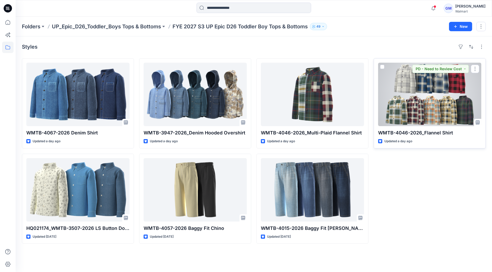
click at [422, 111] on div at bounding box center [429, 95] width 103 height 64
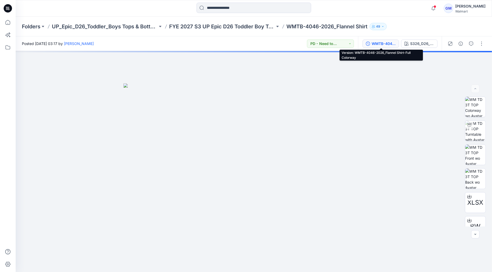
click at [381, 44] on div "WMTB-4046-2026_Flannel Shirt-Full Colorway" at bounding box center [383, 44] width 24 height 6
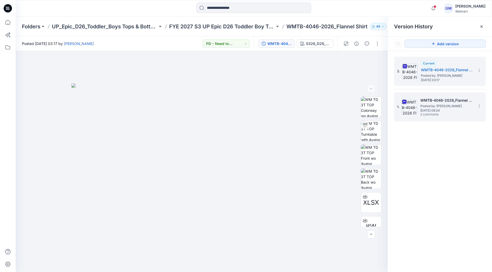
click at [442, 110] on span "Friday, September 19, 2025 06:24" at bounding box center [446, 111] width 52 height 4
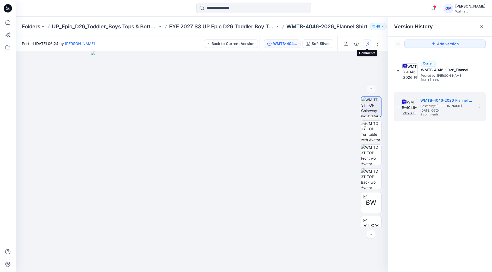
click at [365, 42] on icon "button" at bounding box center [367, 44] width 4 height 4
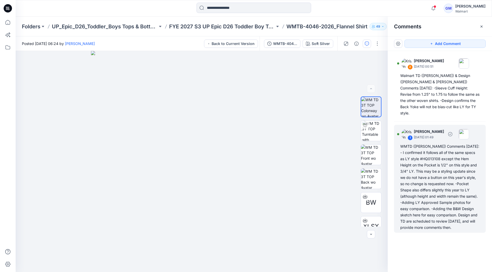
click at [442, 154] on div "WMTD (Kristin) Comments 9.24.25: - I confirmed it follows all of the same specs…" at bounding box center [439, 188] width 79 height 88
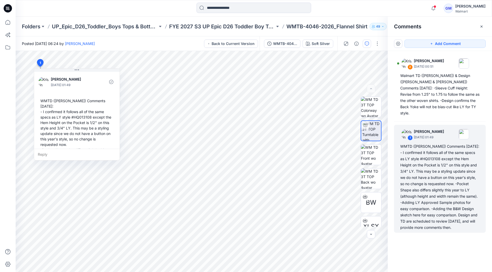
click at [338, 9] on div at bounding box center [254, 8] width 238 height 11
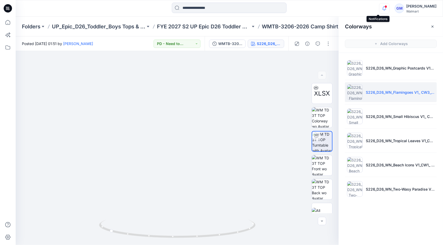
click at [379, 9] on icon "button" at bounding box center [384, 8] width 10 height 10
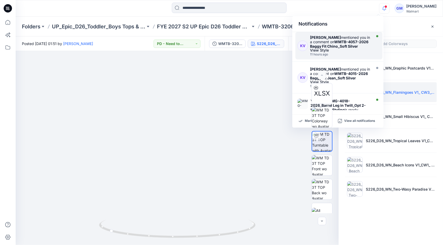
click at [335, 44] on strong "WMTB-4057-2026 Baggy Fit Chino_Soft Silver" at bounding box center [339, 44] width 58 height 9
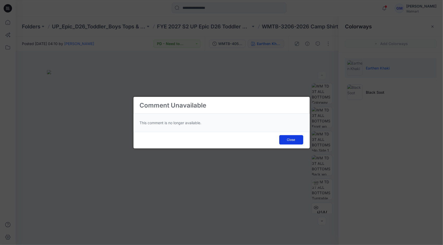
click at [285, 142] on button "Close" at bounding box center [291, 139] width 24 height 9
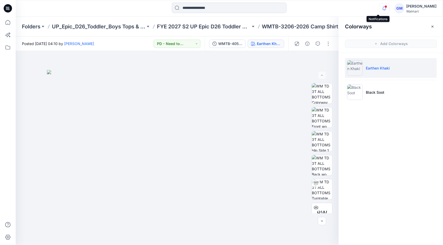
click at [382, 8] on icon "button" at bounding box center [384, 8] width 10 height 10
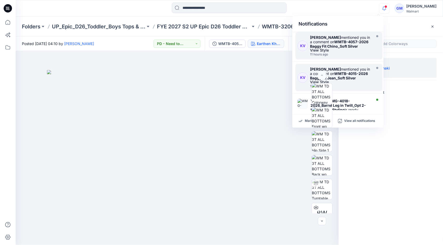
click at [352, 75] on strong "WMTB-4015-2026 Baggy Fit Jean_Soft Silver" at bounding box center [339, 75] width 58 height 9
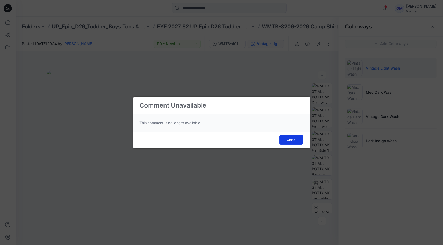
click at [299, 138] on button "Close" at bounding box center [291, 139] width 24 height 9
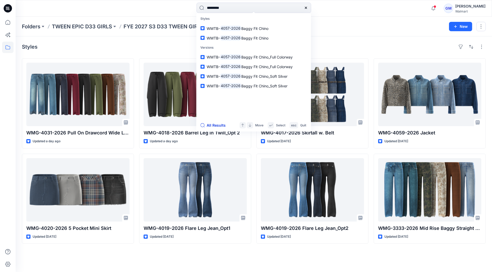
type input "*********"
click at [219, 124] on button "All Results" at bounding box center [214, 125] width 29 height 6
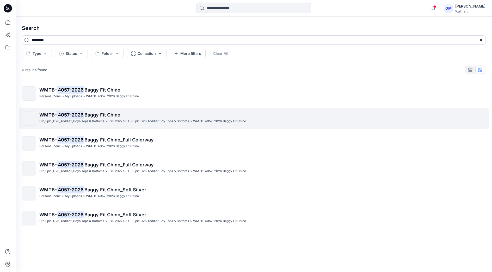
click at [106, 122] on p ">" at bounding box center [106, 121] width 2 height 5
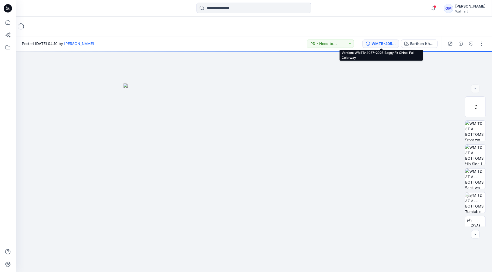
click at [381, 41] on div "WMTB-4057-2026 Baggy Fit Chino_Full Colorway" at bounding box center [383, 44] width 24 height 6
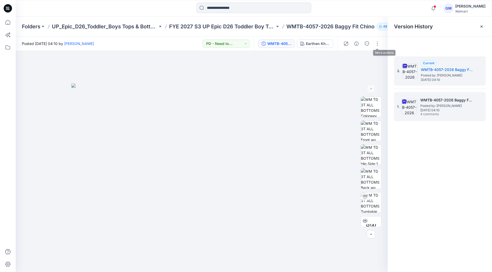
click at [448, 100] on h5 "WMTB-4057-2026 Baggy Fit Chino_Soft Silver" at bounding box center [446, 100] width 52 height 6
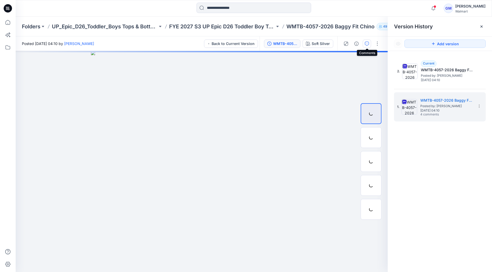
click at [365, 44] on icon "button" at bounding box center [367, 44] width 4 height 4
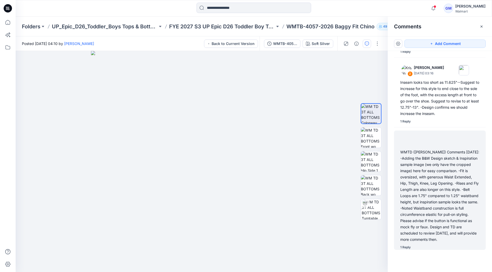
click at [432, 194] on div "WMTD (Kristin) Comments 9.24.25: -Adding the B&W Design sketch & Inspiration sa…" at bounding box center [439, 196] width 79 height 94
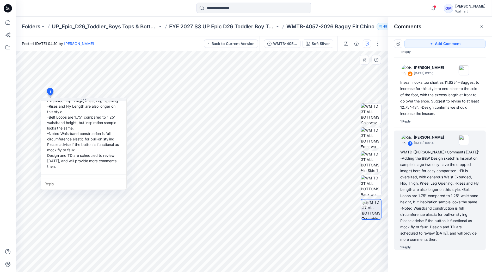
scroll to position [102, 0]
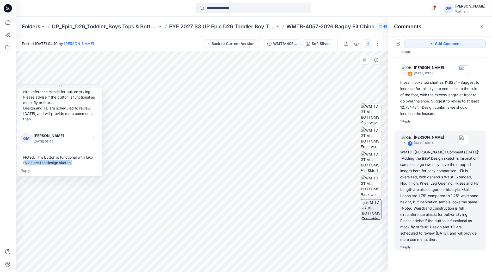
drag, startPoint x: 100, startPoint y: 169, endPoint x: 24, endPoint y: 156, distance: 77.5
click at [24, 156] on div "Noted, This button is functional with faux fly as per the design sketch." at bounding box center [59, 160] width 77 height 15
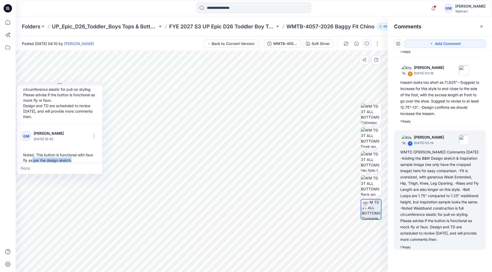
drag, startPoint x: 74, startPoint y: 158, endPoint x: 33, endPoint y: 155, distance: 41.5
click at [33, 155] on div "Noted, This button is functional with faux fly as per the design sketch." at bounding box center [59, 157] width 77 height 15
copy div "GM Gayan Mahawithanalage October 01, 2025 16:45 Noted, This button is functiona…"
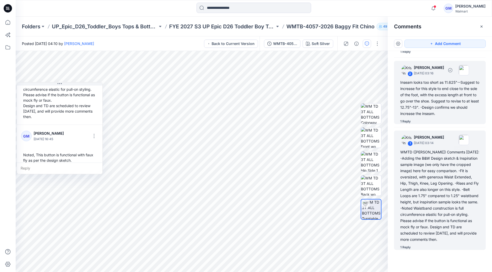
click at [448, 94] on div "Inseam looks too short as 11.625"--Suggest to increase for this style to end cl…" at bounding box center [439, 98] width 79 height 38
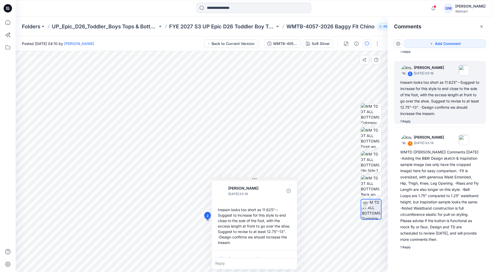
drag, startPoint x: 258, startPoint y: 178, endPoint x: 274, endPoint y: 123, distance: 56.5
click at [274, 178] on button at bounding box center [254, 179] width 85 height 3
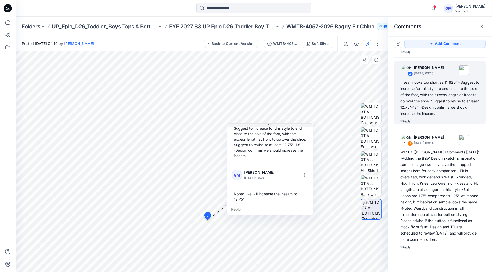
scroll to position [36, 0]
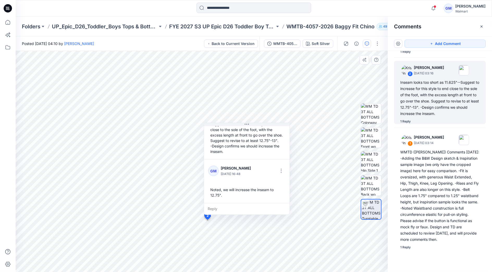
drag, startPoint x: 247, startPoint y: 194, endPoint x: 225, endPoint y: 196, distance: 23.0
click at [224, 193] on div "Noted, we will increase the inseam to 12.75"." at bounding box center [246, 192] width 77 height 15
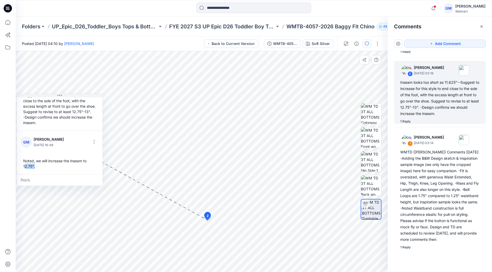
drag, startPoint x: 222, startPoint y: 194, endPoint x: 25, endPoint y: 165, distance: 198.7
click at [25, 165] on div "Noted, we will increase the inseam to 12.75"." at bounding box center [59, 163] width 77 height 15
copy div "Noted, we will increase the inseam to 12.75"."
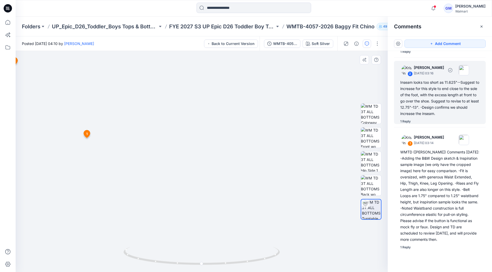
scroll to position [0, 0]
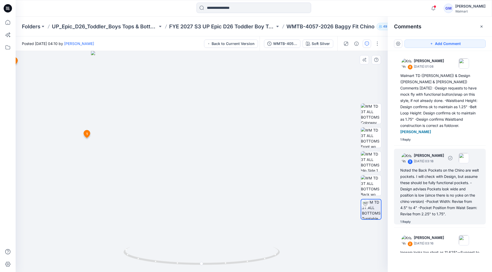
click at [440, 199] on div "Noted the Back Pockets on the Chino are welt pockets. I will check with Design,…" at bounding box center [439, 192] width 79 height 50
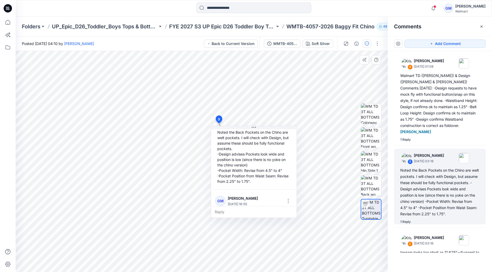
scroll to position [53, 0]
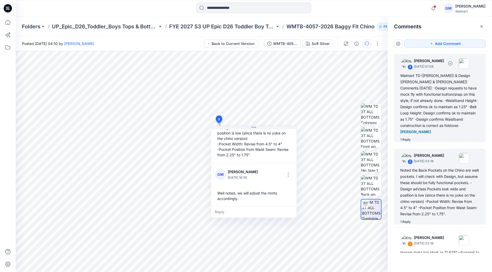
click at [433, 106] on div "Walmart TD (Kristin) & Design (Caroline & Nancy) Comments 9.25.25: -Design requ…" at bounding box center [439, 104] width 79 height 63
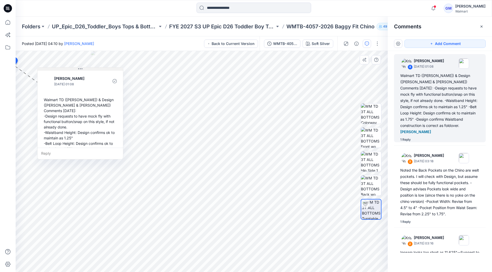
drag, startPoint x: 49, startPoint y: 69, endPoint x: 83, endPoint y: 70, distance: 33.1
click at [82, 70] on icon at bounding box center [80, 69] width 4 height 4
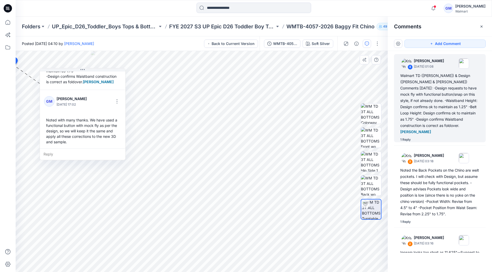
scroll to position [80, 0]
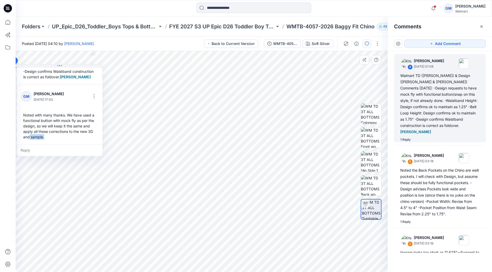
drag, startPoint x: 68, startPoint y: 141, endPoint x: 29, endPoint y: 138, distance: 38.5
click at [29, 138] on div "Noted with many thanks. We have used a functional button with mock fly as per t…" at bounding box center [59, 126] width 77 height 32
copy div "GM Gayan Mahawithanalage October 01, 2025 17:02 Noted with many thanks. We have…"
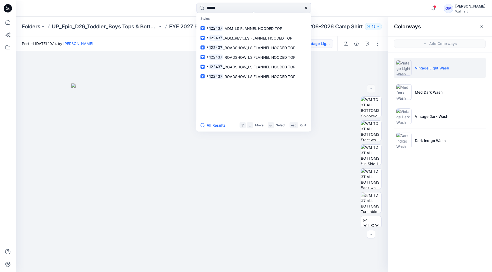
type input "******"
click at [215, 125] on button "All Results" at bounding box center [214, 125] width 29 height 6
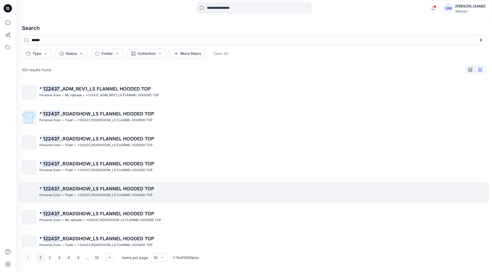
scroll to position [83, 0]
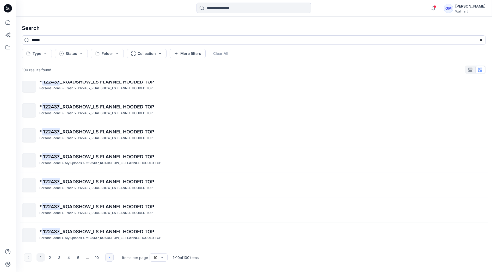
click at [109, 257] on icon "button" at bounding box center [109, 258] width 4 height 4
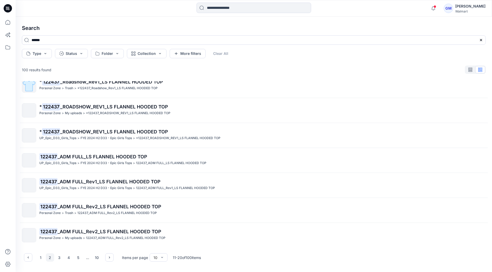
scroll to position [0, 0]
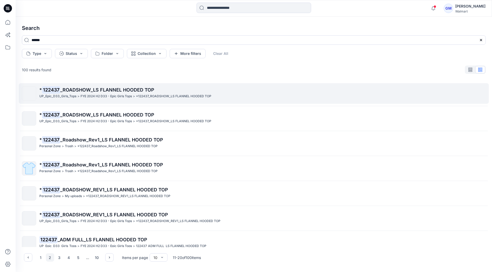
click at [104, 94] on p "* 122437 _ROADSHOW_LS FLANNEL HOODED TOP" at bounding box center [262, 89] width 446 height 7
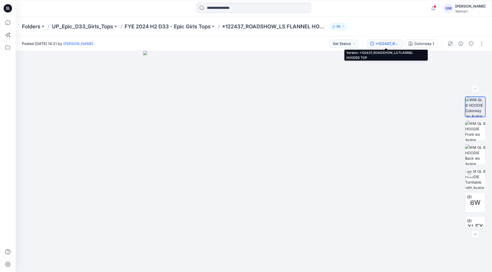
click at [394, 42] on div "*122437_ROADSHOW_LS FLANNEL HOODED TOP" at bounding box center [388, 44] width 24 height 6
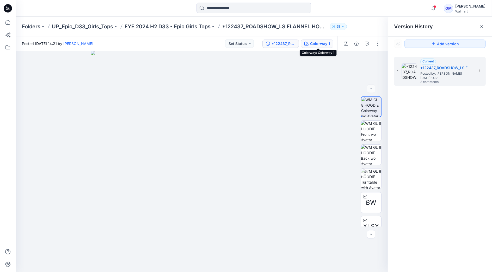
click at [327, 43] on div "Colorway 1" at bounding box center [320, 44] width 20 height 6
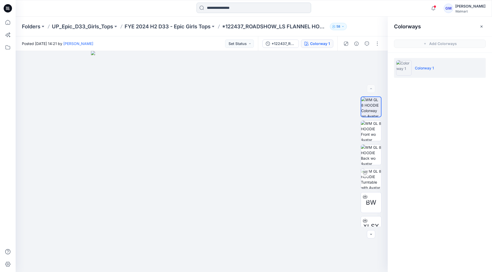
click at [231, 11] on input at bounding box center [253, 8] width 115 height 10
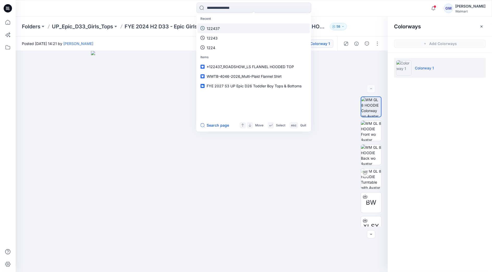
click at [219, 28] on p "122437" at bounding box center [213, 28] width 13 height 5
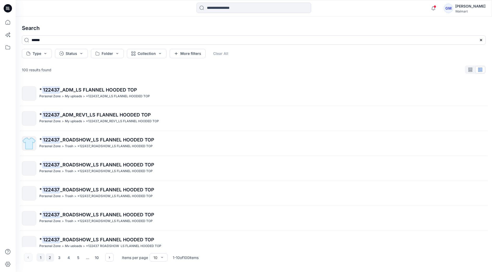
click at [50, 257] on button "2" at bounding box center [50, 258] width 8 height 8
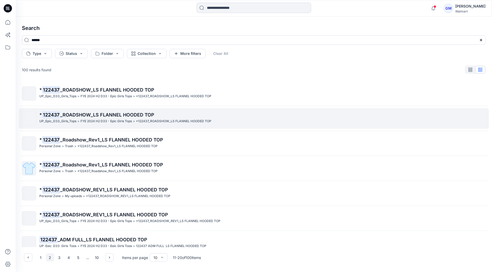
click at [101, 115] on span "_ROADSHOW_LS FLANNEL HOODED TOP" at bounding box center [107, 114] width 94 height 5
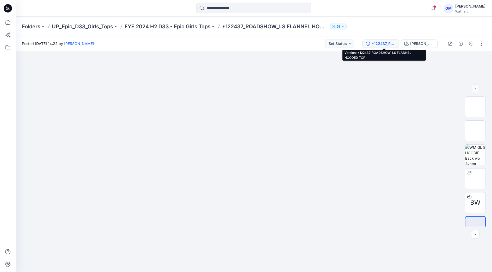
click at [382, 42] on div "*122437_ROADSHOW_LS FLANNEL HOODED TOP" at bounding box center [383, 44] width 24 height 6
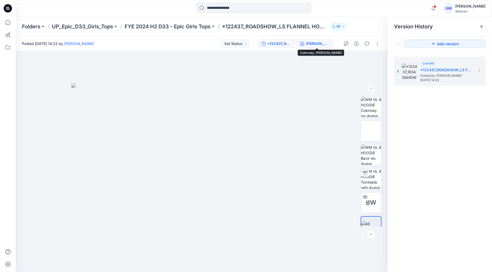
click at [324, 42] on div "Tawny Rose" at bounding box center [318, 44] width 24 height 6
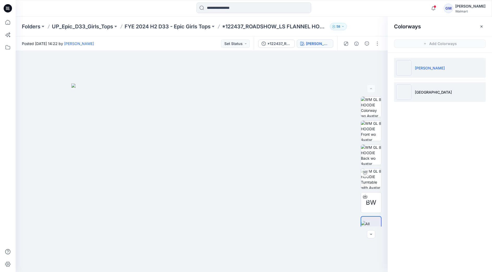
click at [429, 91] on p "Coral Castle" at bounding box center [433, 92] width 37 height 5
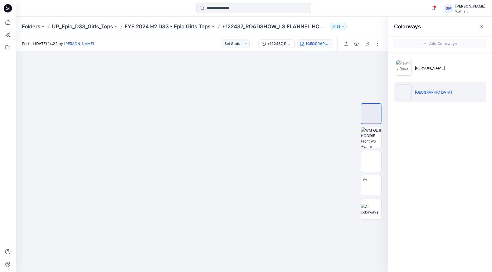
click at [213, 7] on input at bounding box center [253, 8] width 115 height 10
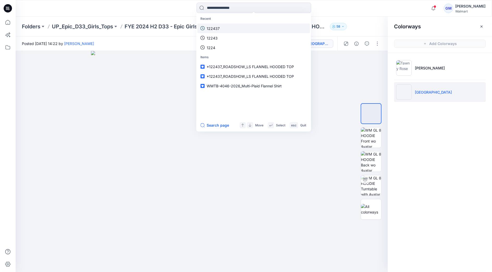
click at [218, 32] on link "122437" at bounding box center [253, 28] width 113 height 10
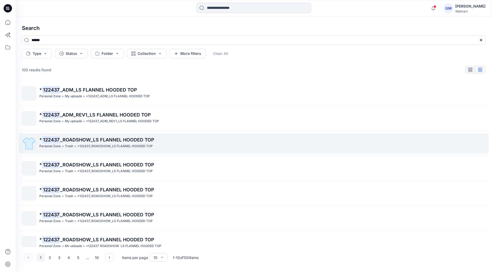
scroll to position [83, 0]
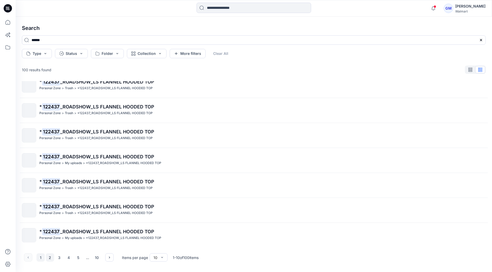
click at [51, 259] on button "2" at bounding box center [50, 258] width 8 height 8
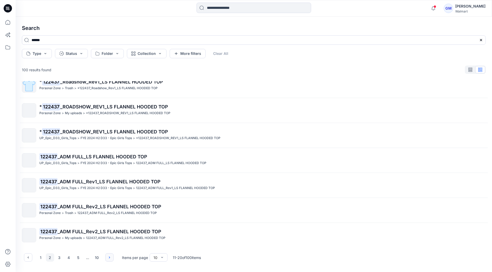
click at [109, 257] on icon "button" at bounding box center [109, 258] width 1 height 2
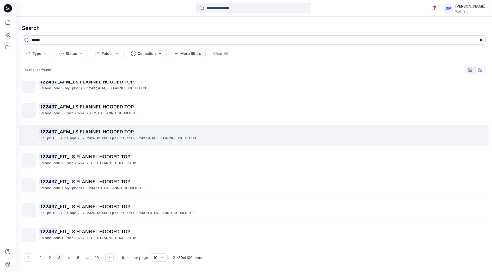
scroll to position [0, 0]
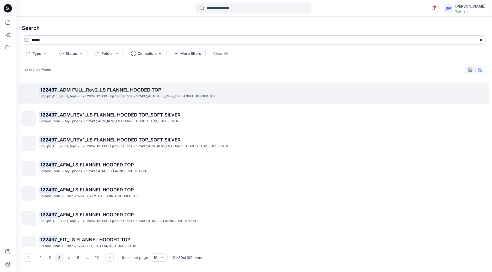
click at [89, 89] on span "_ADM FULL_Rev2_LS FLANNEL HOODED TOP" at bounding box center [110, 89] width 104 height 5
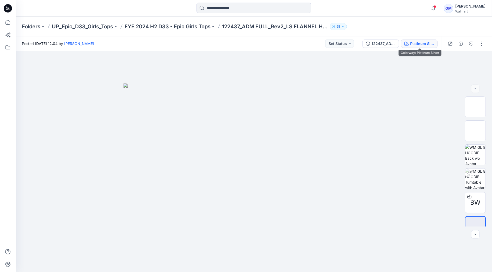
click at [415, 40] on button "Platinum Silver" at bounding box center [419, 44] width 36 height 8
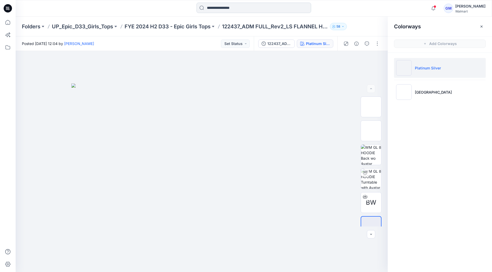
click at [232, 5] on input at bounding box center [253, 8] width 115 height 10
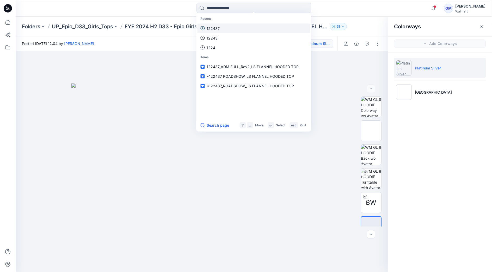
click at [217, 30] on p "122437" at bounding box center [213, 28] width 13 height 5
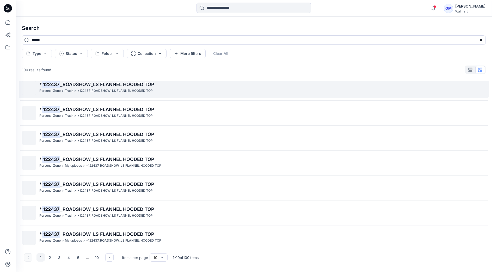
scroll to position [83, 0]
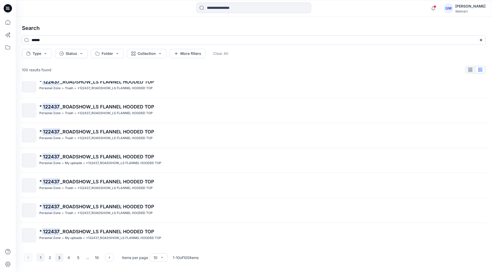
click at [58, 256] on button "3" at bounding box center [59, 258] width 8 height 8
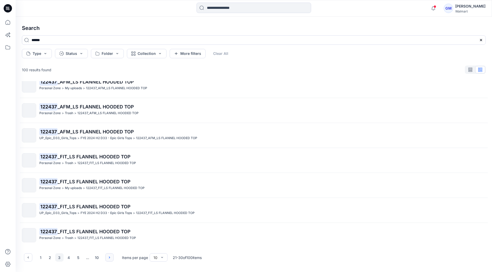
click at [109, 258] on icon "button" at bounding box center [109, 258] width 4 height 4
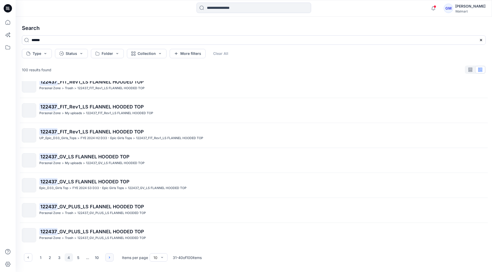
click at [109, 259] on icon "button" at bounding box center [109, 258] width 4 height 4
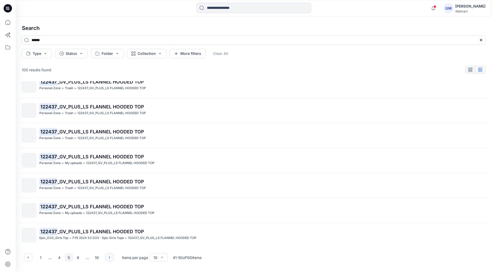
click at [109, 258] on icon "button" at bounding box center [109, 258] width 4 height 4
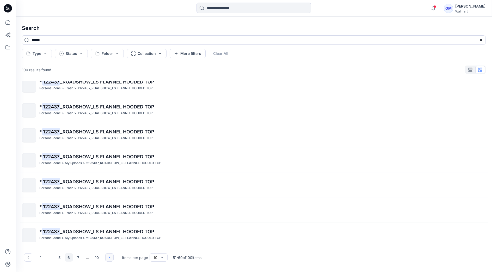
click at [108, 259] on icon "button" at bounding box center [109, 258] width 4 height 4
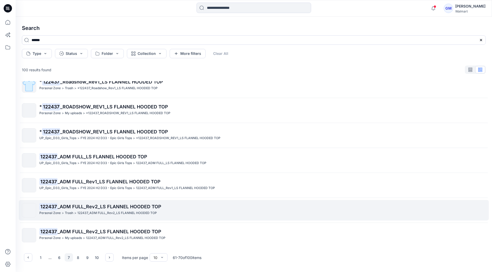
click at [65, 208] on span "_ADM FULL_Rev2_LS FLANNEL HOODED TOP" at bounding box center [110, 206] width 104 height 5
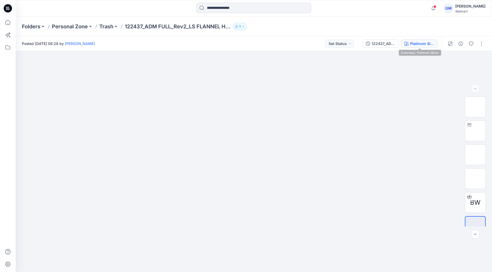
click at [420, 45] on div "Platinum Silver" at bounding box center [422, 44] width 24 height 6
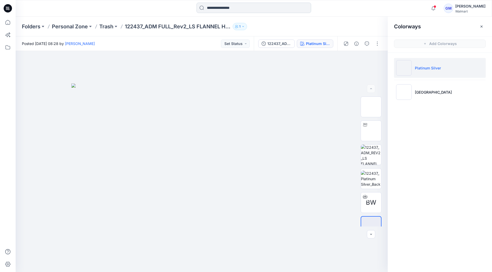
click at [265, 9] on input at bounding box center [253, 8] width 115 height 10
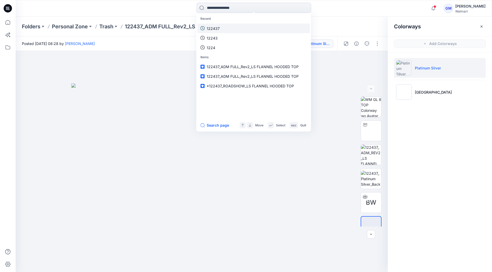
click at [226, 27] on link "122437" at bounding box center [253, 28] width 113 height 10
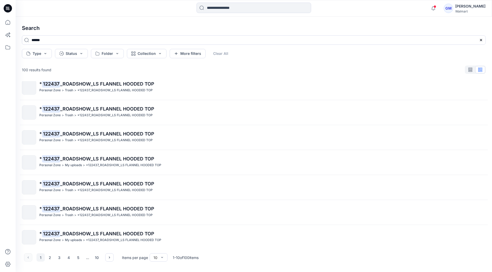
scroll to position [83, 0]
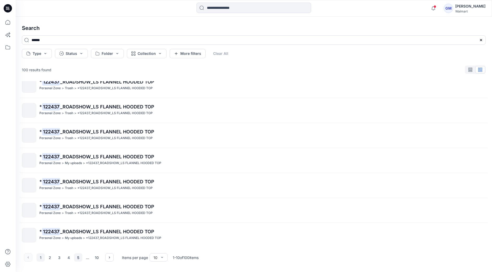
click at [80, 257] on button "5" at bounding box center [78, 258] width 8 height 8
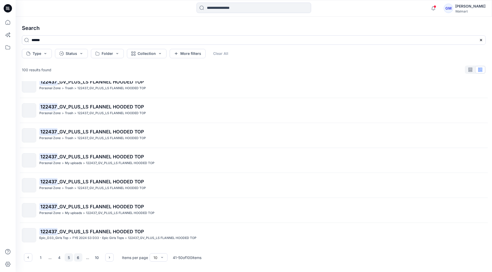
click at [80, 259] on button "6" at bounding box center [78, 258] width 8 height 8
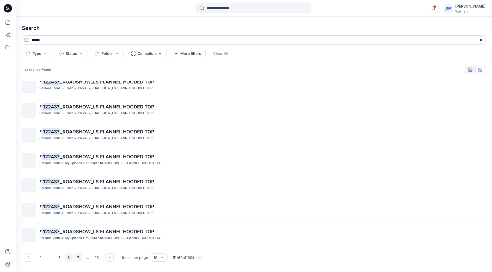
click at [81, 259] on button "7" at bounding box center [78, 258] width 8 height 8
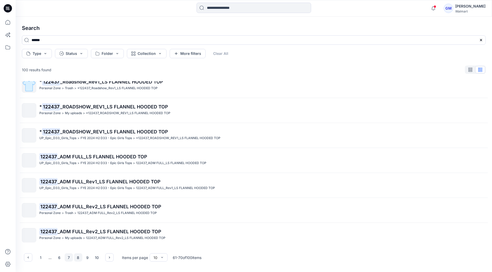
click at [77, 257] on button "8" at bounding box center [78, 258] width 8 height 8
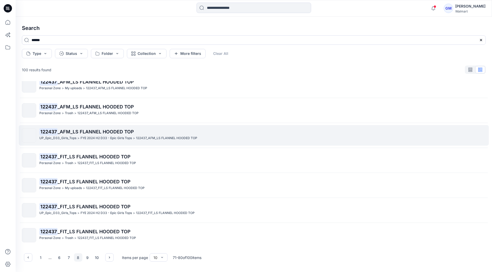
scroll to position [0, 0]
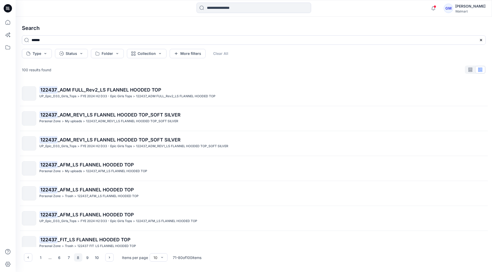
click at [86, 96] on p "FYE 2024 H2 D33 - Epic Girls Tops" at bounding box center [105, 96] width 51 height 5
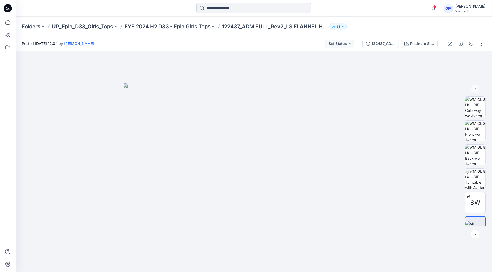
click at [207, 12] on input at bounding box center [253, 8] width 115 height 10
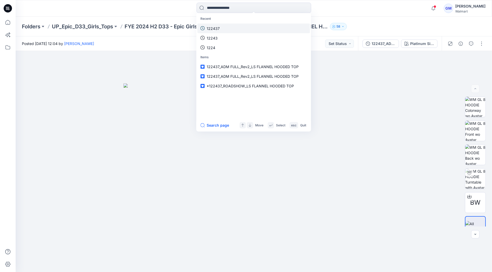
click at [217, 26] on p "122437" at bounding box center [213, 28] width 13 height 5
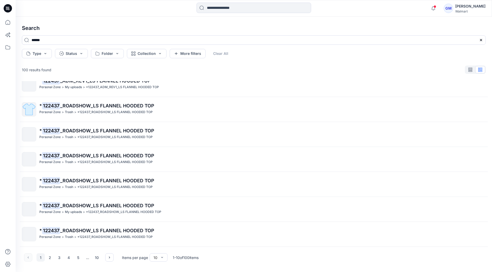
scroll to position [83, 0]
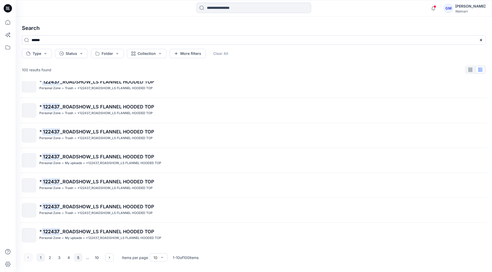
click at [79, 258] on button "5" at bounding box center [78, 258] width 8 height 8
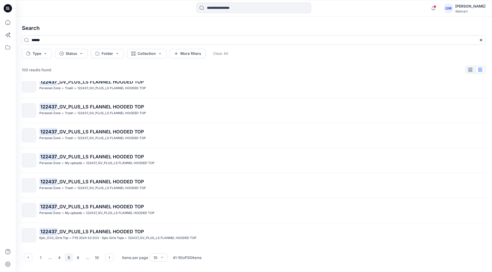
click at [79, 258] on button "6" at bounding box center [78, 258] width 8 height 8
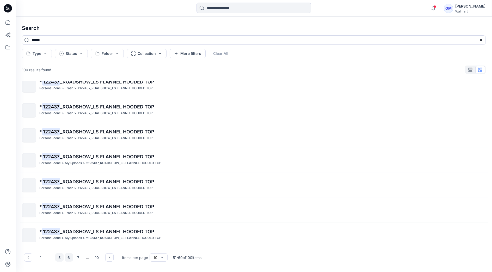
click at [79, 258] on button "7" at bounding box center [78, 258] width 8 height 8
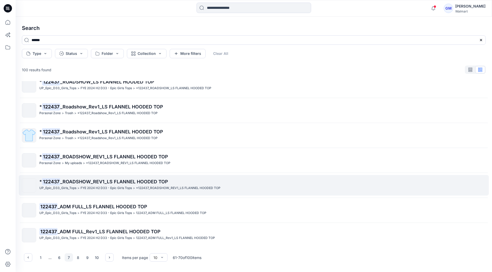
scroll to position [0, 0]
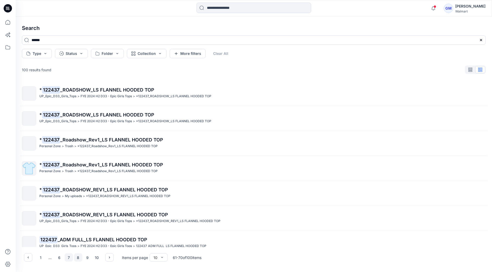
click at [77, 258] on button "8" at bounding box center [78, 258] width 8 height 8
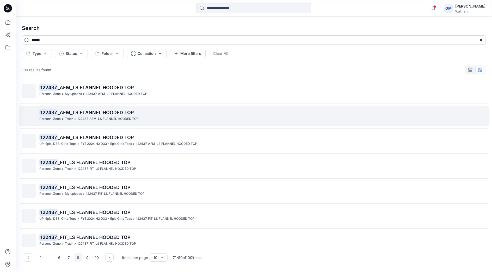
scroll to position [83, 0]
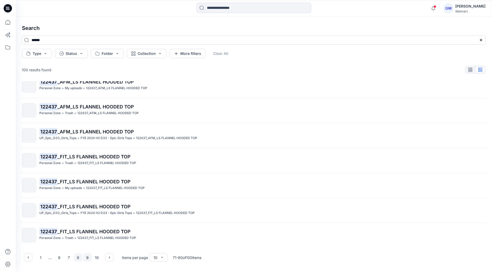
click at [87, 259] on button "9" at bounding box center [87, 258] width 8 height 8
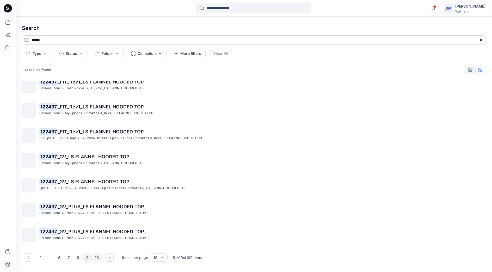
click at [97, 259] on button "10" at bounding box center [97, 258] width 8 height 8
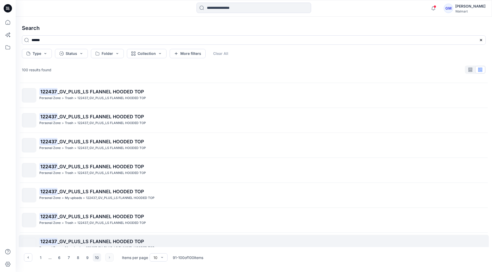
scroll to position [0, 0]
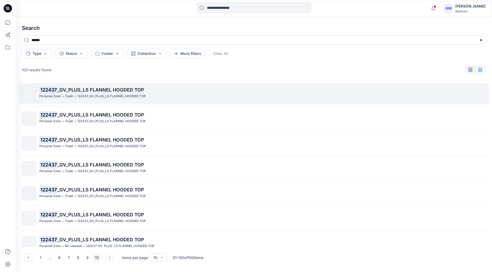
click at [62, 95] on p ">" at bounding box center [63, 96] width 2 height 5
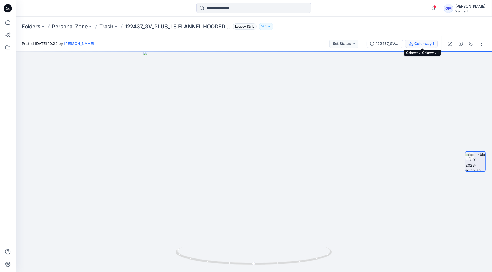
click at [425, 43] on div "Colorway 1" at bounding box center [424, 44] width 20 height 6
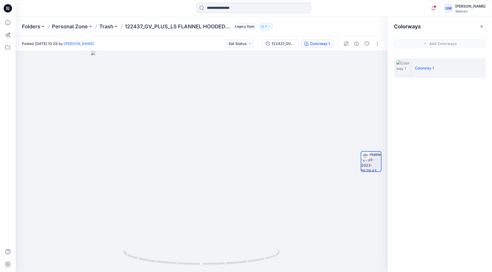
click at [244, 9] on input at bounding box center [253, 8] width 115 height 10
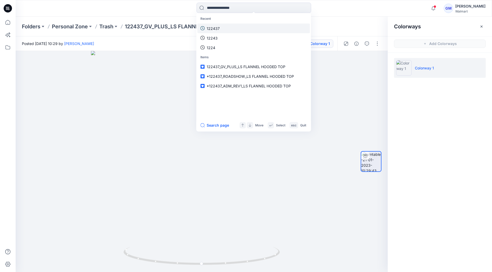
click at [224, 25] on link "122437" at bounding box center [253, 28] width 113 height 10
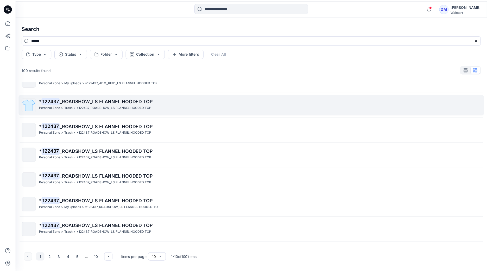
scroll to position [83, 0]
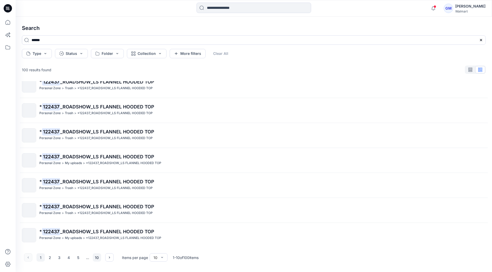
click at [96, 258] on button "10" at bounding box center [97, 258] width 8 height 8
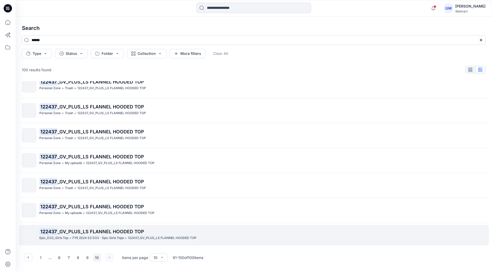
click at [71, 238] on p ">" at bounding box center [70, 238] width 2 height 5
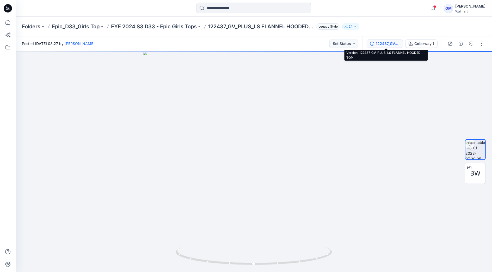
click at [392, 42] on div "122437_GV_PLUS_LS FLANNEL HOODED TOP" at bounding box center [388, 44] width 24 height 6
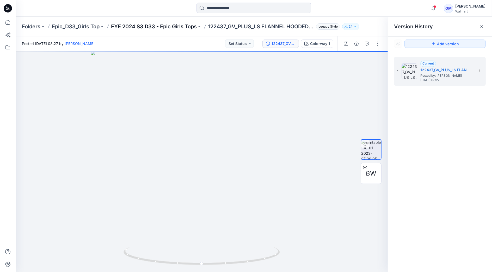
click at [176, 27] on p "FYE 2024 S3 D33 - Epic Girls Tops" at bounding box center [154, 26] width 86 height 7
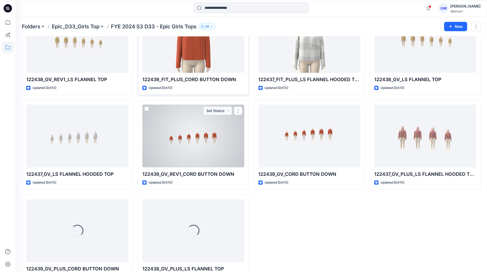
scroll to position [166, 0]
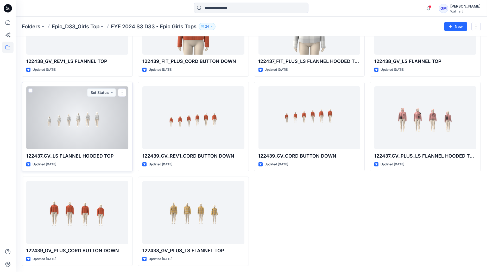
click at [99, 115] on div at bounding box center [77, 117] width 102 height 63
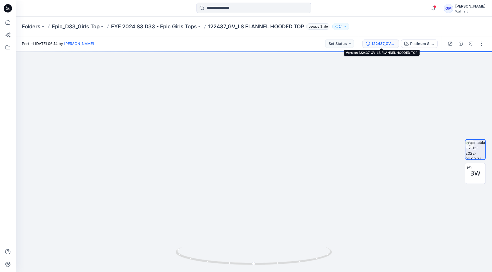
click at [392, 42] on div "122437_GV_LS FLANNEL HOODED TOP" at bounding box center [383, 44] width 24 height 6
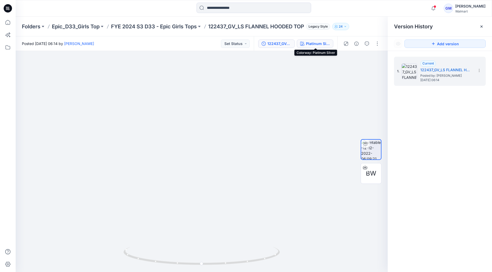
click at [324, 44] on div "Platinum Silver" at bounding box center [318, 44] width 24 height 6
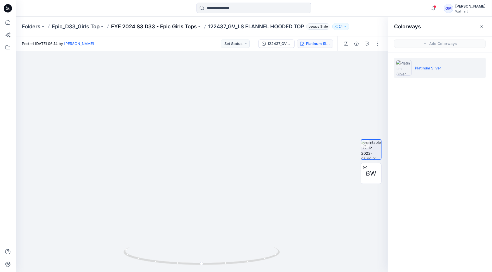
click at [179, 25] on p "FYE 2024 S3 D33 - Epic Girls Tops" at bounding box center [154, 26] width 86 height 7
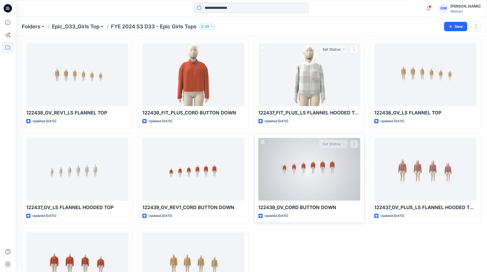
scroll to position [116, 0]
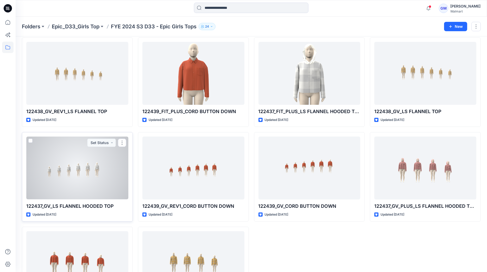
click at [117, 178] on div at bounding box center [77, 168] width 102 height 63
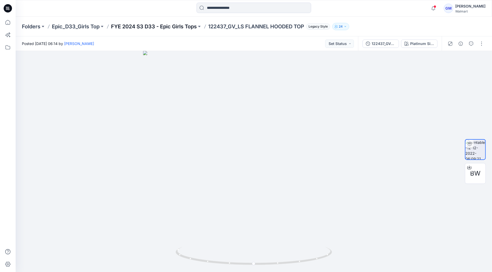
click at [172, 26] on p "FYE 2024 S3 D33 - Epic Girls Tops" at bounding box center [154, 26] width 86 height 7
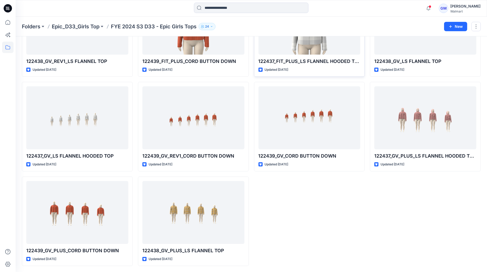
scroll to position [50, 0]
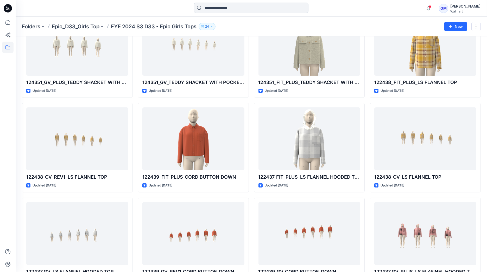
click at [235, 4] on input at bounding box center [251, 8] width 115 height 10
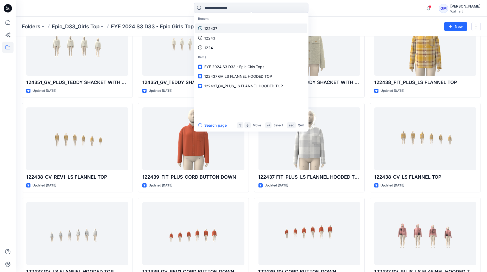
click at [215, 26] on p "122437" at bounding box center [210, 28] width 13 height 5
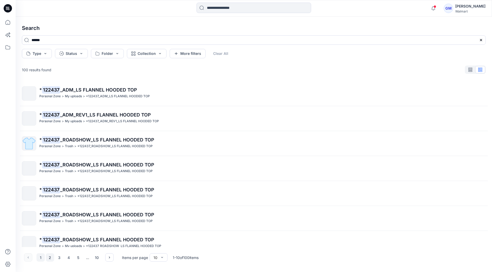
click at [48, 255] on button "2" at bounding box center [50, 258] width 8 height 8
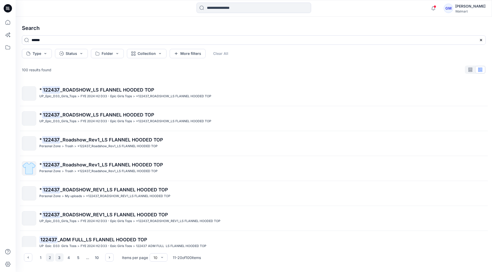
click at [60, 258] on button "3" at bounding box center [59, 258] width 8 height 8
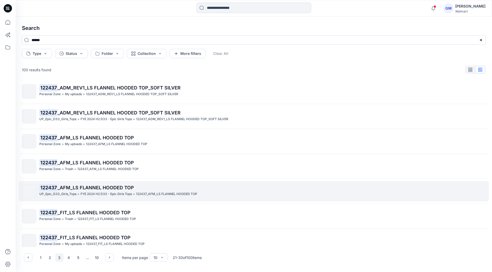
scroll to position [83, 0]
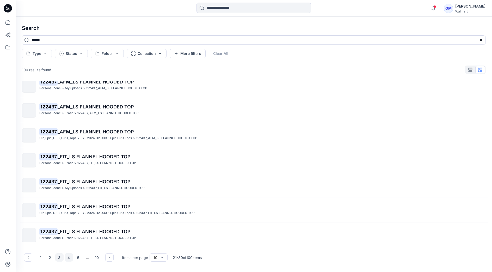
click at [69, 257] on button "4" at bounding box center [69, 258] width 8 height 8
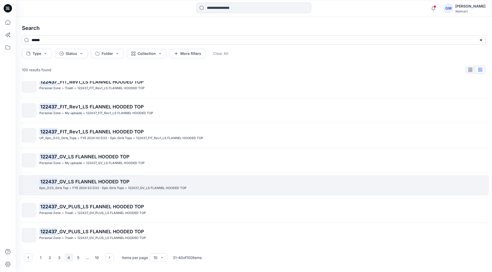
click at [104, 186] on p "FYE 2024 S3 D33 - Epic Girls Tops" at bounding box center [97, 188] width 51 height 5
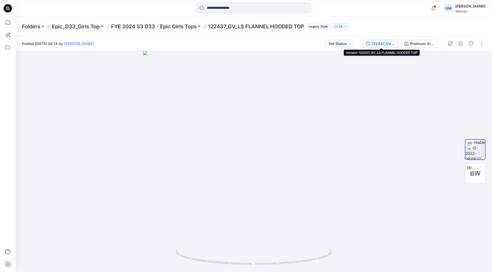
click at [375, 44] on div "122437_GV_LS FLANNEL HOODED TOP" at bounding box center [383, 44] width 24 height 6
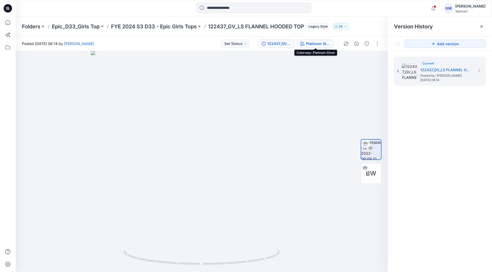
click at [305, 46] on button "Platinum Silver" at bounding box center [315, 44] width 36 height 8
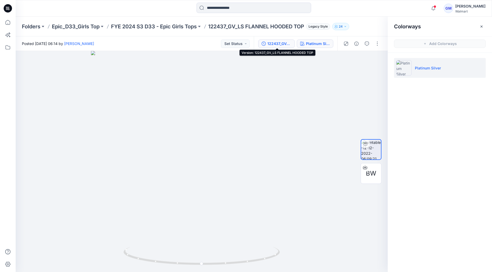
click at [282, 46] on div "122437_GV_LS FLANNEL HOODED TOP" at bounding box center [279, 44] width 24 height 6
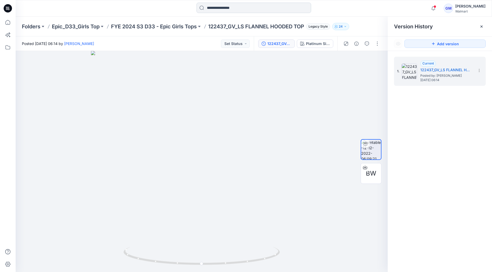
click at [215, 7] on input at bounding box center [253, 8] width 115 height 10
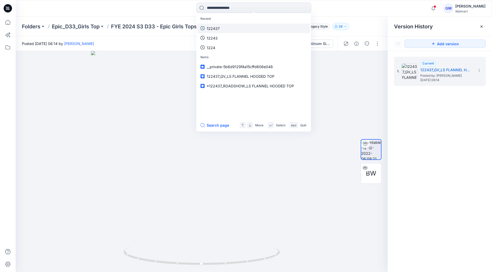
click at [219, 27] on p "122437" at bounding box center [213, 28] width 13 height 5
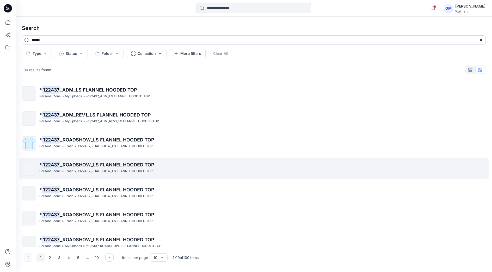
scroll to position [83, 0]
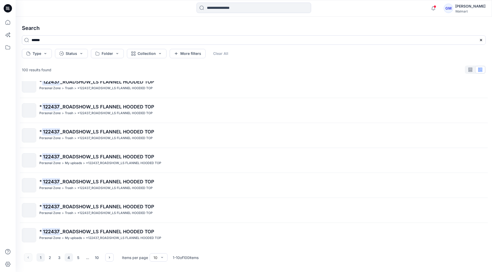
click at [71, 257] on button "4" at bounding box center [69, 258] width 8 height 8
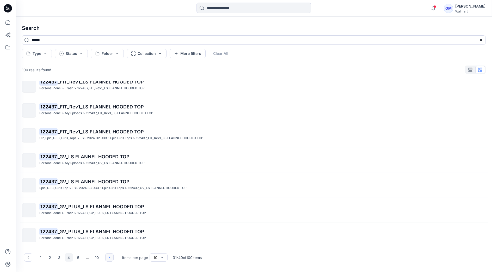
click at [107, 258] on button "button" at bounding box center [109, 258] width 8 height 8
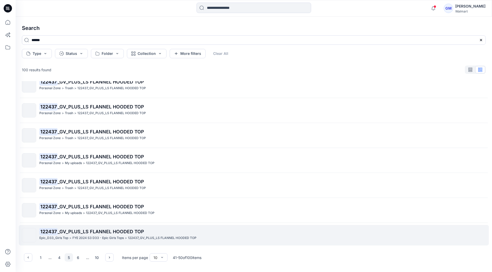
click at [78, 233] on span "_GV_PLUS_LS FLANNEL HOODED TOP" at bounding box center [101, 231] width 86 height 5
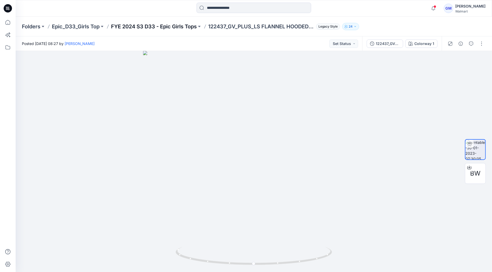
click at [174, 23] on p "FYE 2024 S3 D33 - Epic Girls Tops" at bounding box center [154, 26] width 86 height 7
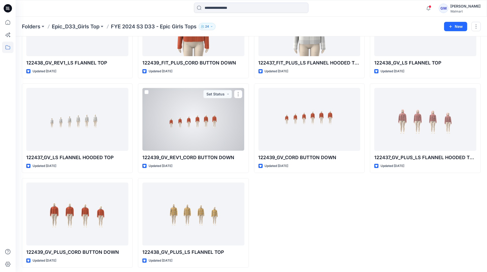
scroll to position [166, 0]
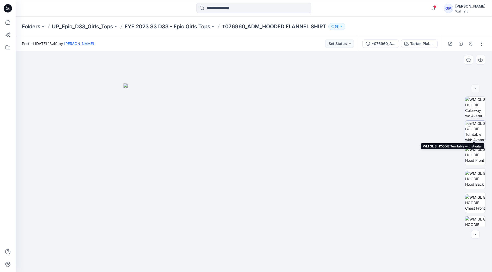
click at [474, 134] on img at bounding box center [475, 131] width 20 height 20
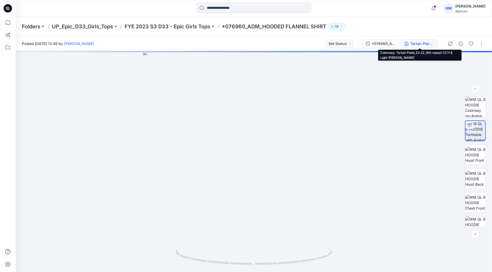
click at [424, 45] on div "Tartan Plaid_S3 22_WG repeat CC11 & Light [PERSON_NAME]" at bounding box center [422, 44] width 24 height 6
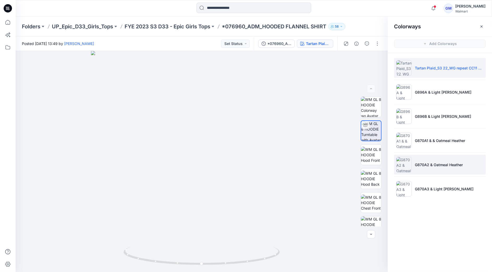
click at [428, 163] on p "G870A2 & Oatmeal Heather" at bounding box center [439, 164] width 48 height 5
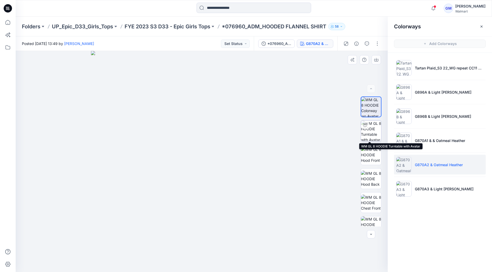
click at [370, 132] on img at bounding box center [371, 131] width 20 height 20
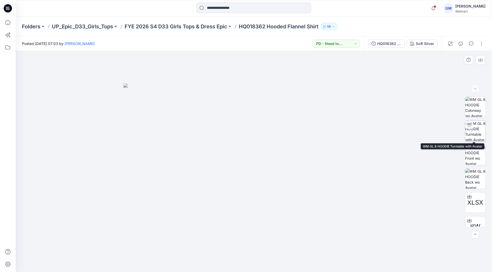
click at [476, 130] on img at bounding box center [475, 131] width 20 height 20
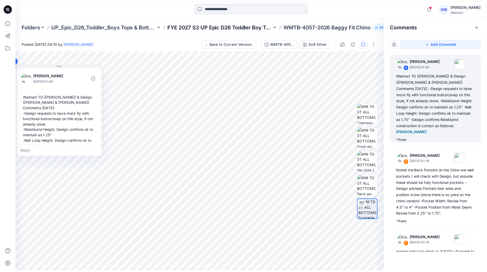
scroll to position [80, 0]
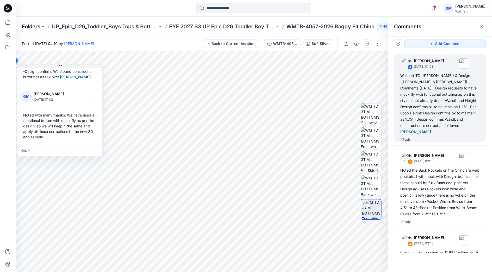
click at [35, 26] on p "Folders" at bounding box center [31, 26] width 18 height 7
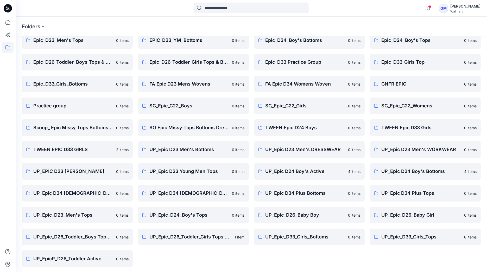
scroll to position [70, 0]
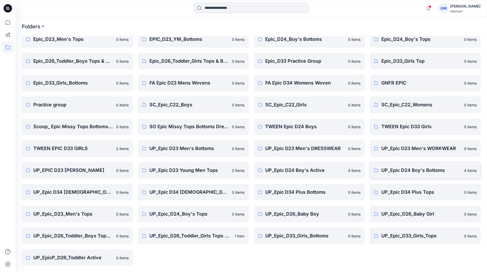
click at [412, 171] on p "UP_Epic D24 Boy's Bottoms" at bounding box center [422, 170] width 80 height 7
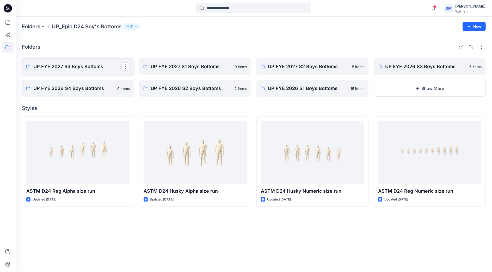
click at [71, 66] on p "UP FYE 2027 S3 Boys Bottoms" at bounding box center [77, 66] width 88 height 7
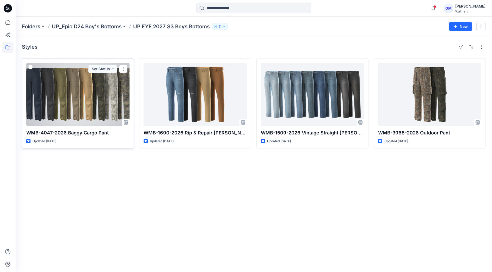
click at [100, 94] on div at bounding box center [77, 95] width 103 height 64
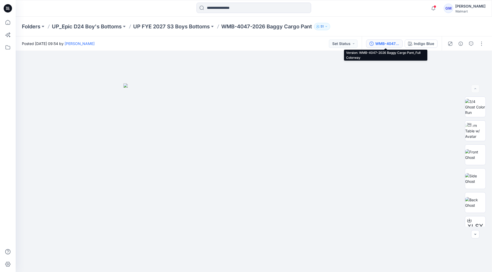
click at [389, 44] on div "WMB-4047-2026 Baggy Cargo Pant_Full Colorway" at bounding box center [387, 44] width 24 height 6
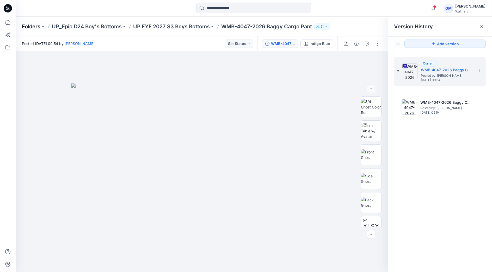
click at [25, 24] on p "Folders" at bounding box center [31, 26] width 18 height 7
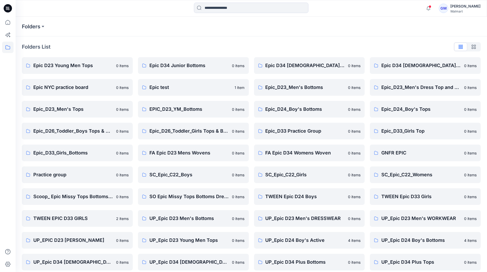
scroll to position [58, 0]
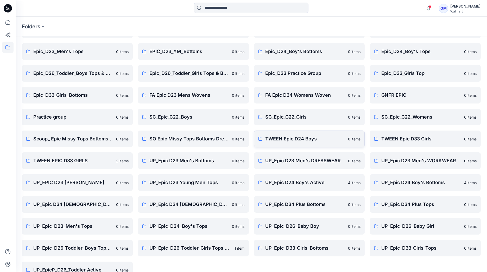
click at [290, 140] on p "TWEEN Epic D24 Boys" at bounding box center [306, 138] width 80 height 7
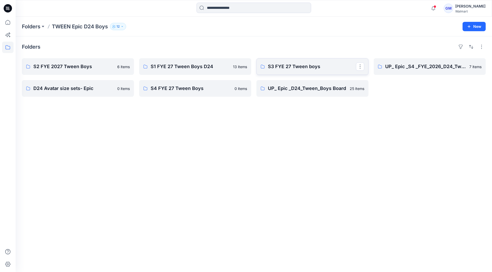
click at [287, 68] on p "S3 FYE 27 Tween boys" at bounding box center [312, 66] width 88 height 7
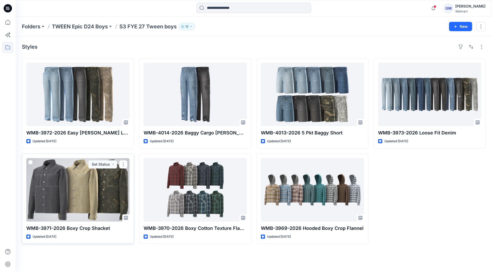
click at [89, 205] on div at bounding box center [77, 190] width 103 height 64
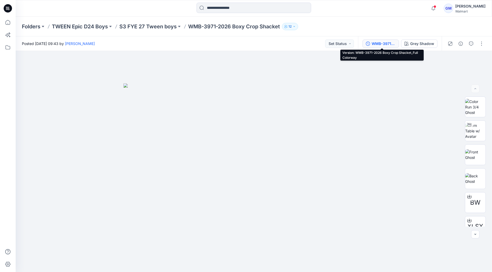
click at [393, 41] on div "WMB-3971-2026 Boxy Crop Shacket_Full Colorway" at bounding box center [383, 44] width 24 height 6
